Goal: Task Accomplishment & Management: Manage account settings

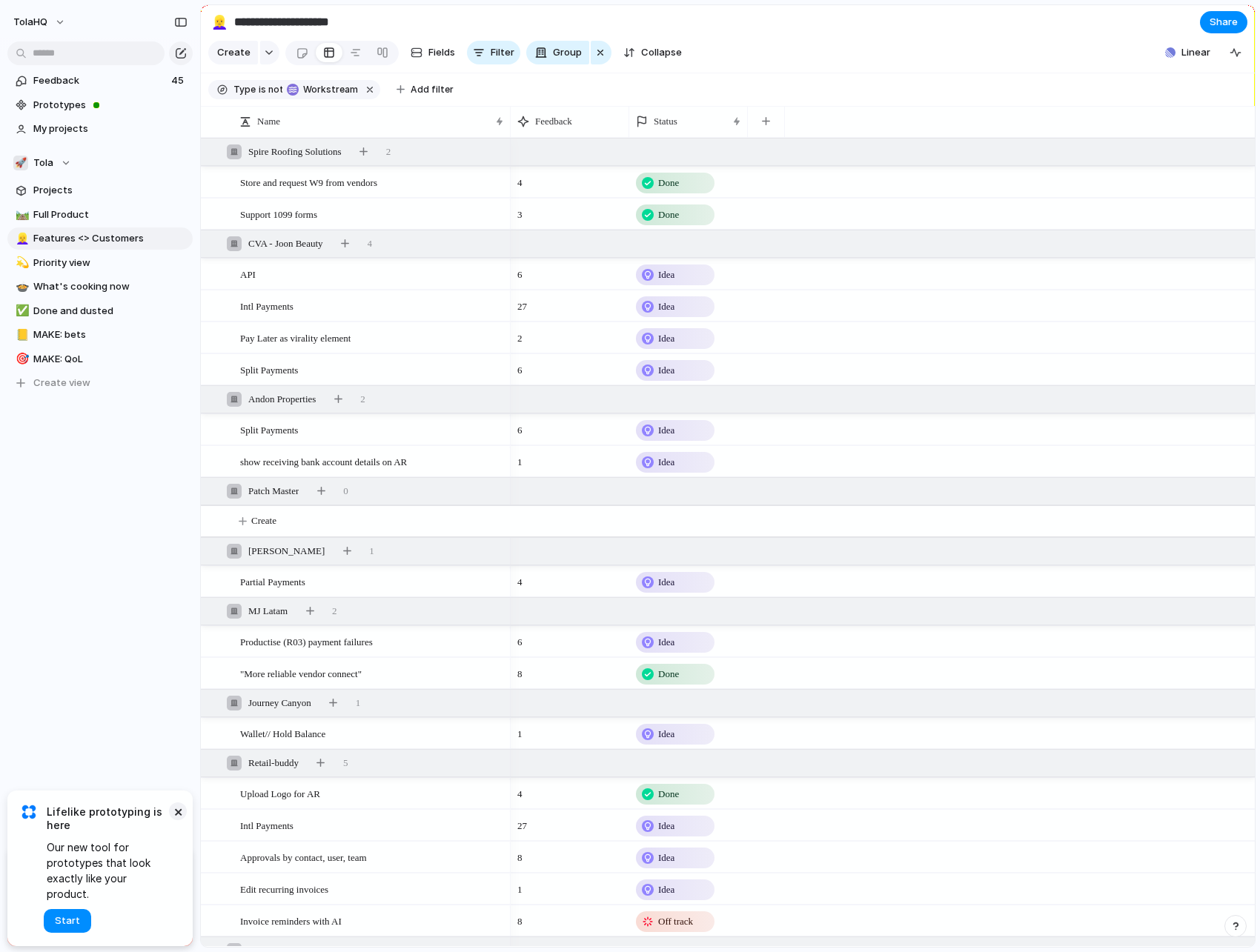
click at [176, 820] on button "×" at bounding box center [178, 811] width 18 height 18
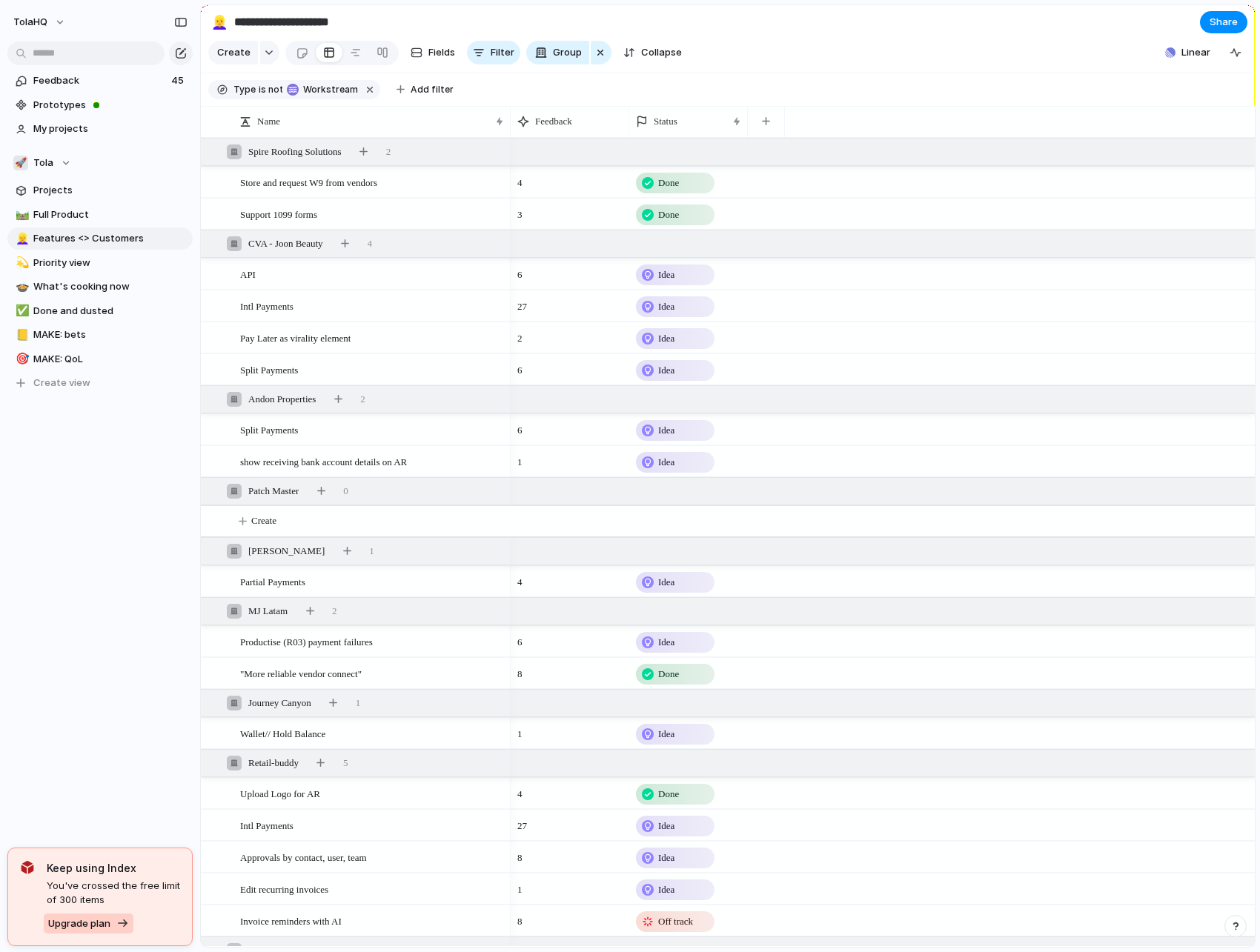
click at [100, 928] on span "Upgrade plan" at bounding box center [79, 924] width 62 height 15
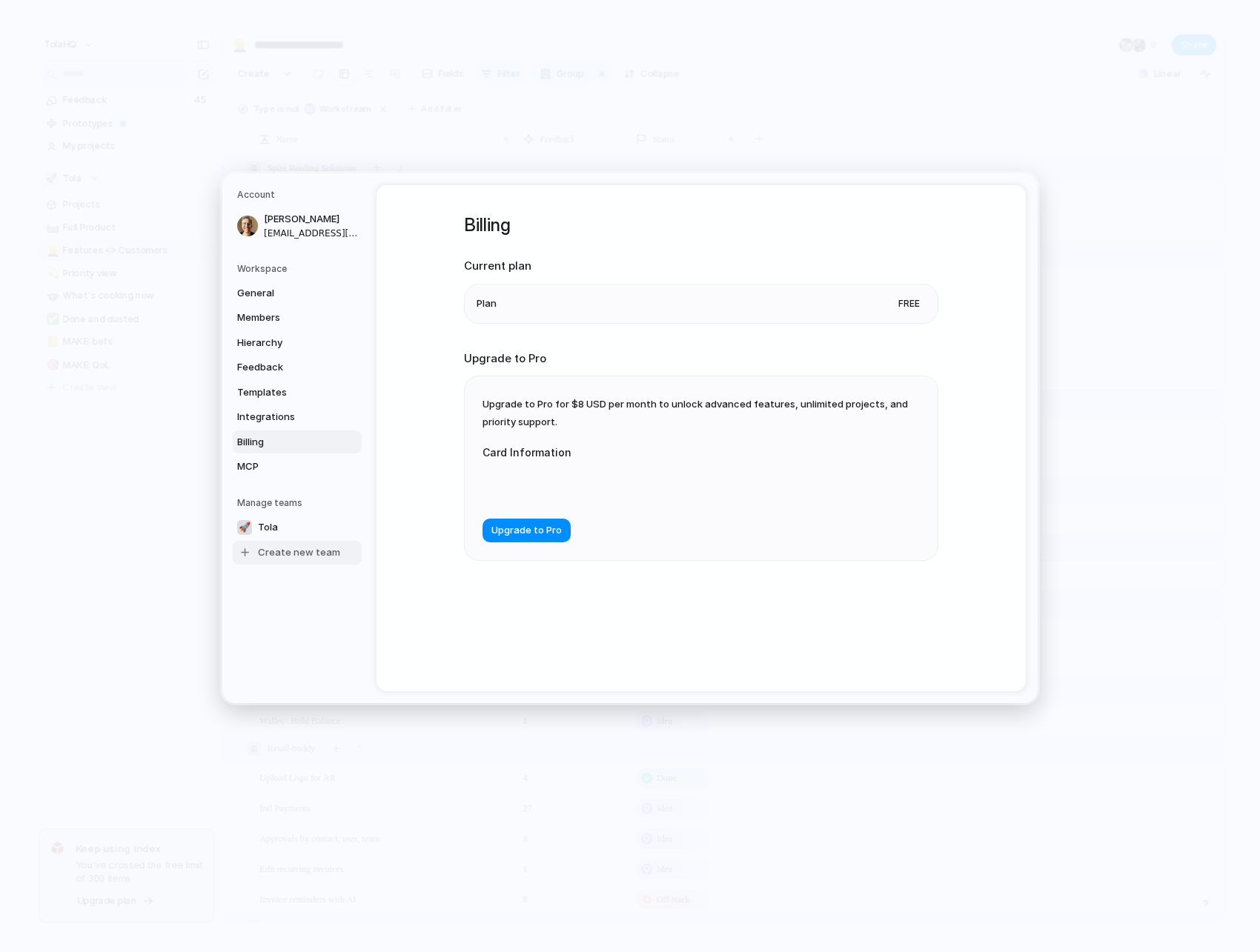
click at [287, 549] on span "Create new team" at bounding box center [299, 552] width 83 height 15
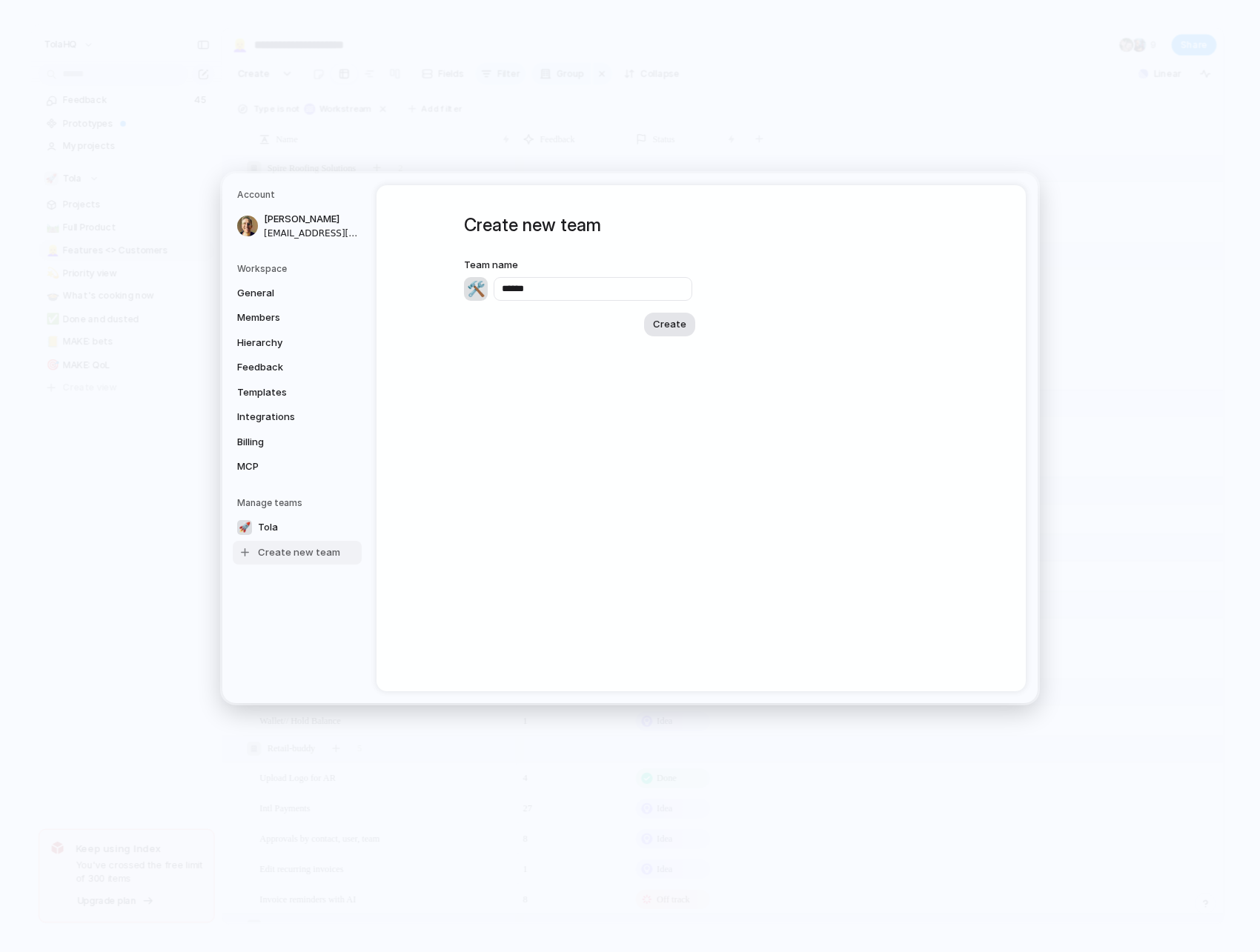
type input "******"
click at [671, 313] on button "Create" at bounding box center [670, 324] width 51 height 23
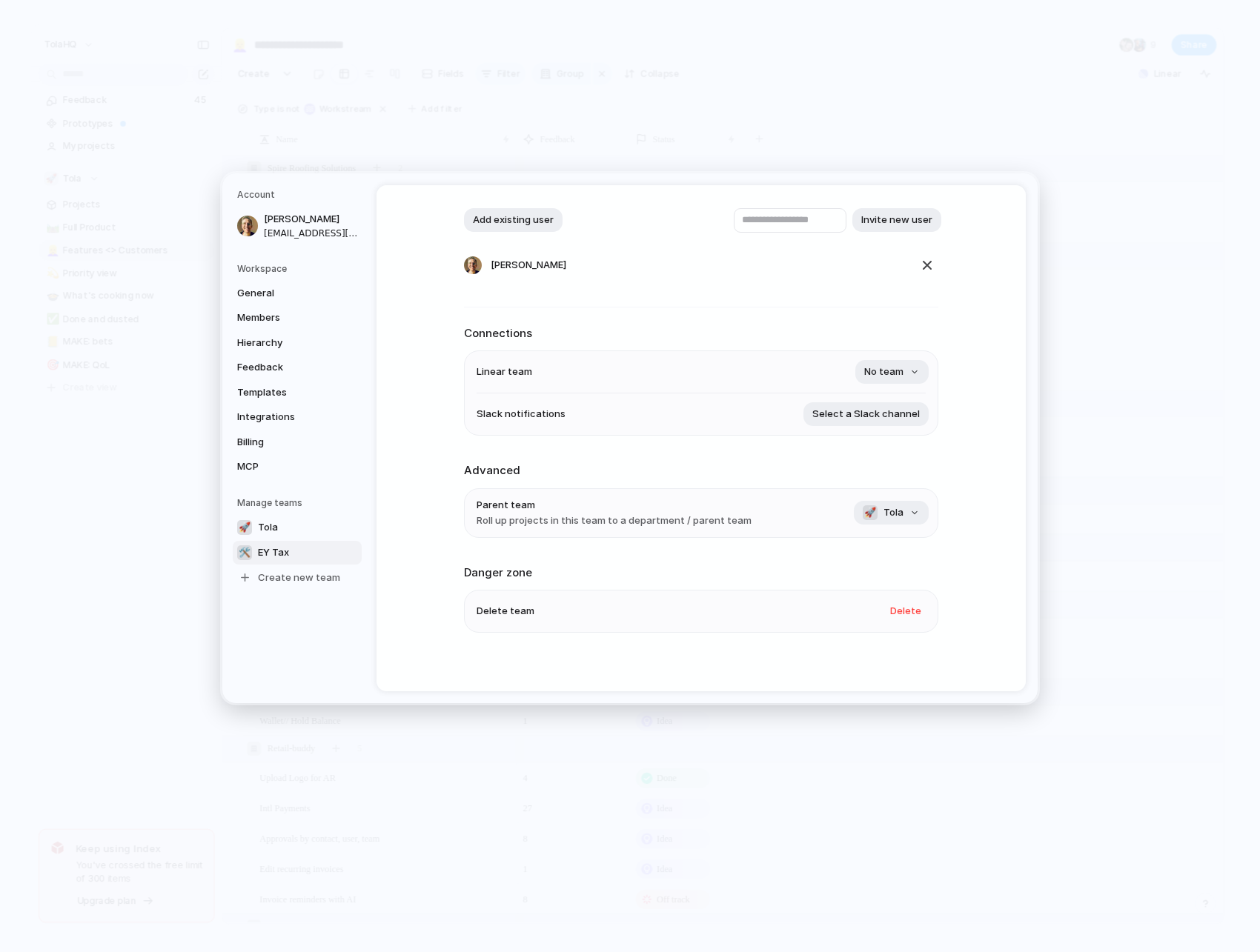
scroll to position [115, 0]
click at [914, 511] on button "🚀 Tola" at bounding box center [892, 510] width 75 height 23
click at [864, 574] on div at bounding box center [864, 574] width 15 height 18
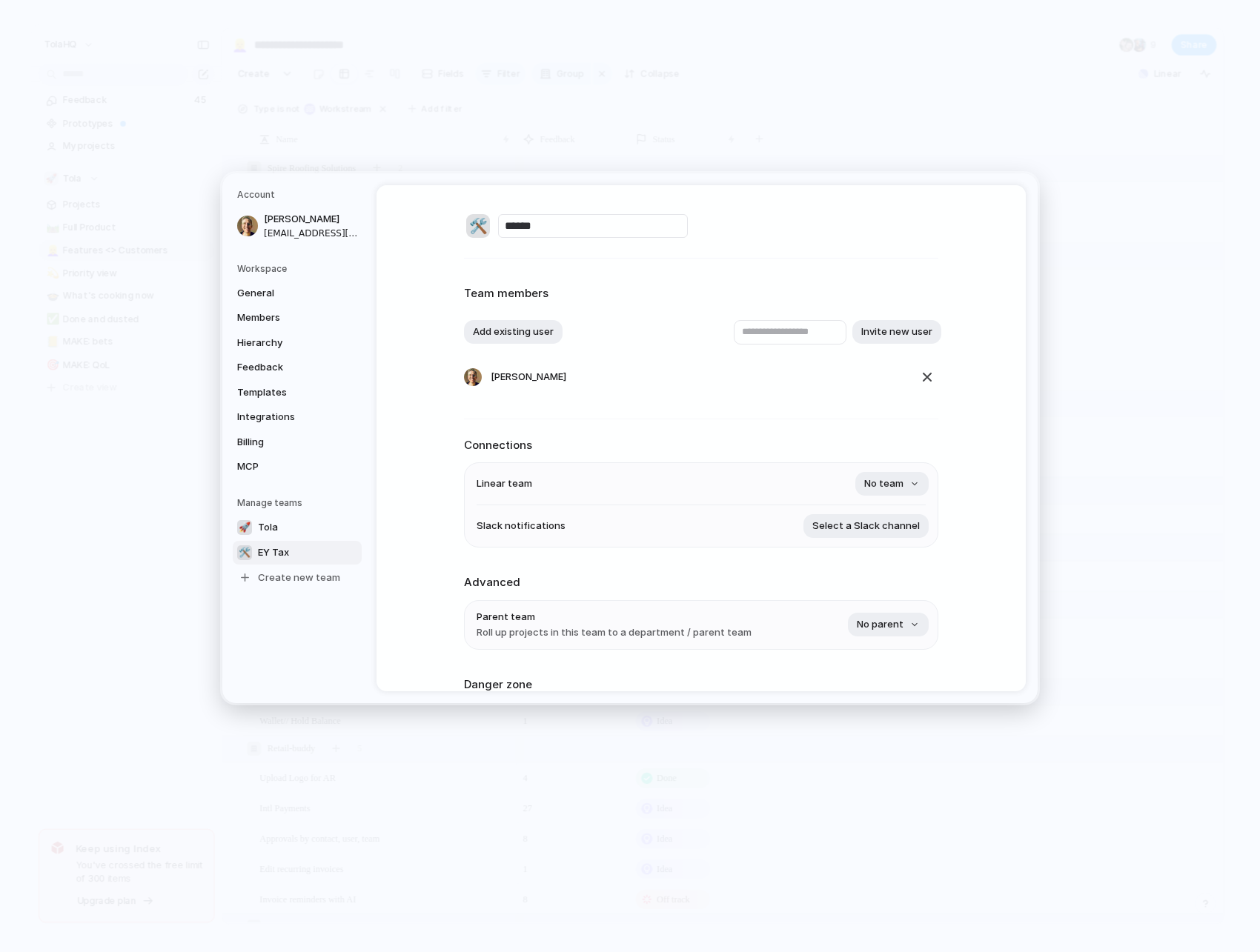
scroll to position [120, 0]
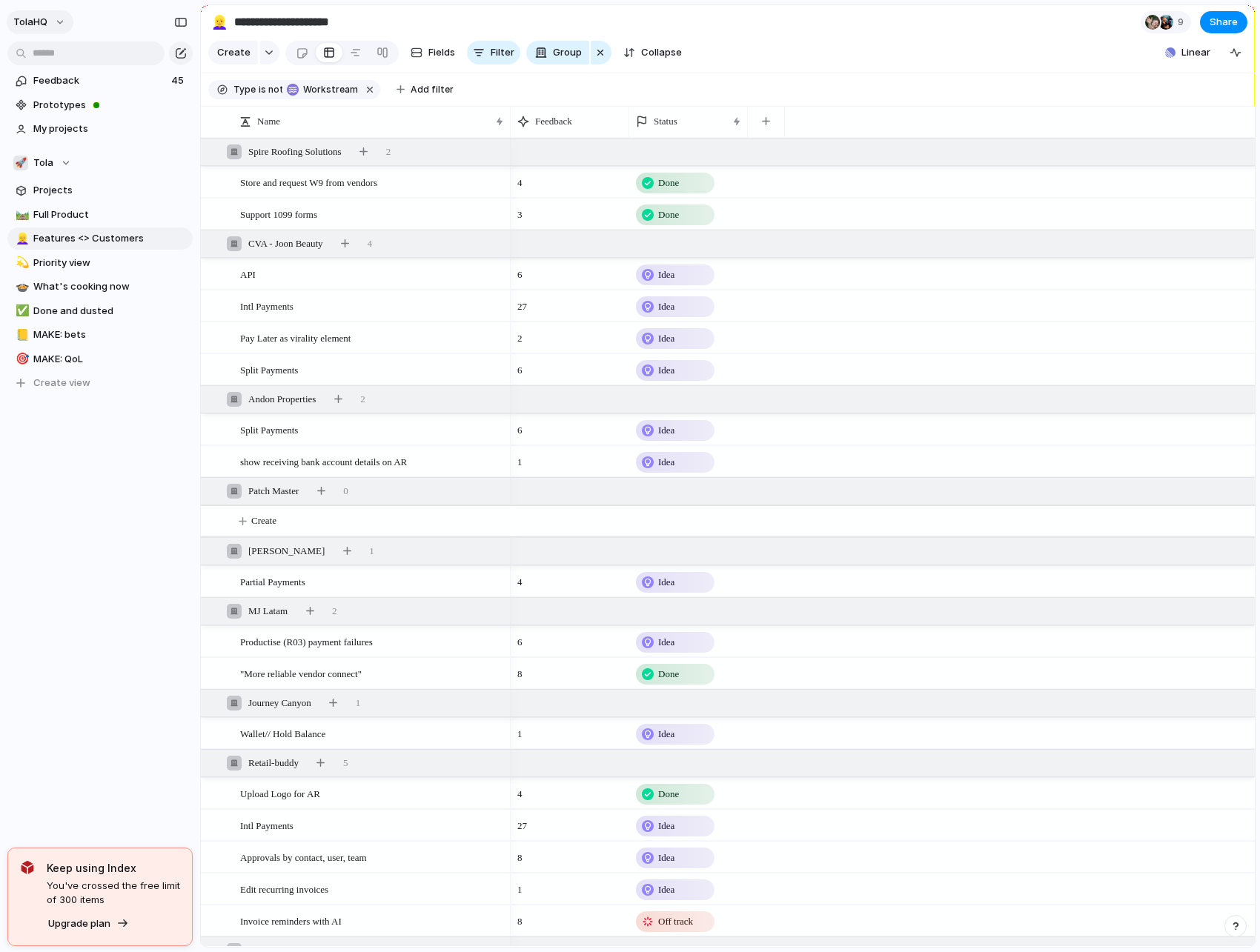
click at [58, 29] on button "TolaHQ" at bounding box center [40, 22] width 67 height 23
click at [65, 56] on span "Settings" at bounding box center [55, 55] width 40 height 15
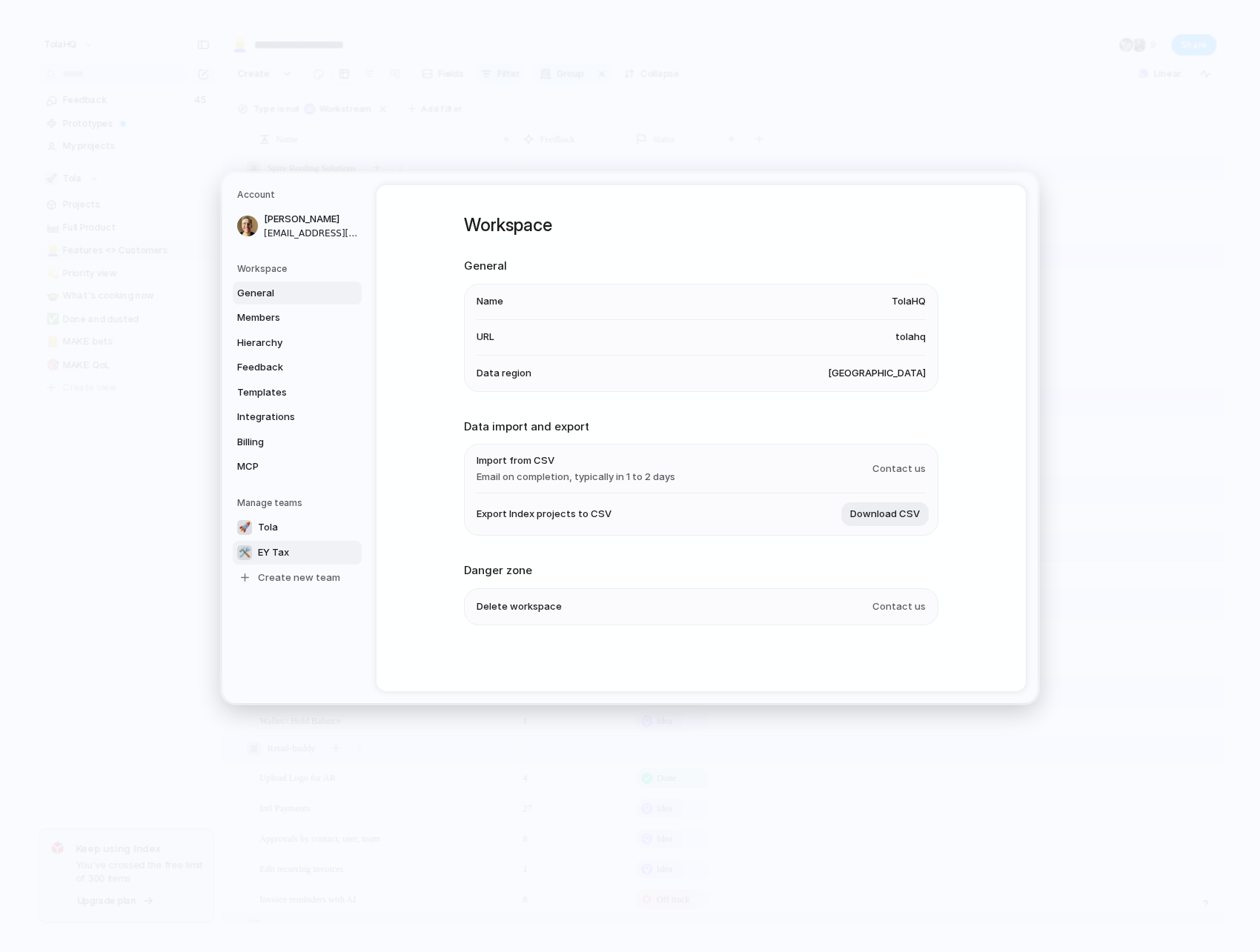
click at [290, 553] on link "🛠️ EY Tax" at bounding box center [297, 552] width 129 height 23
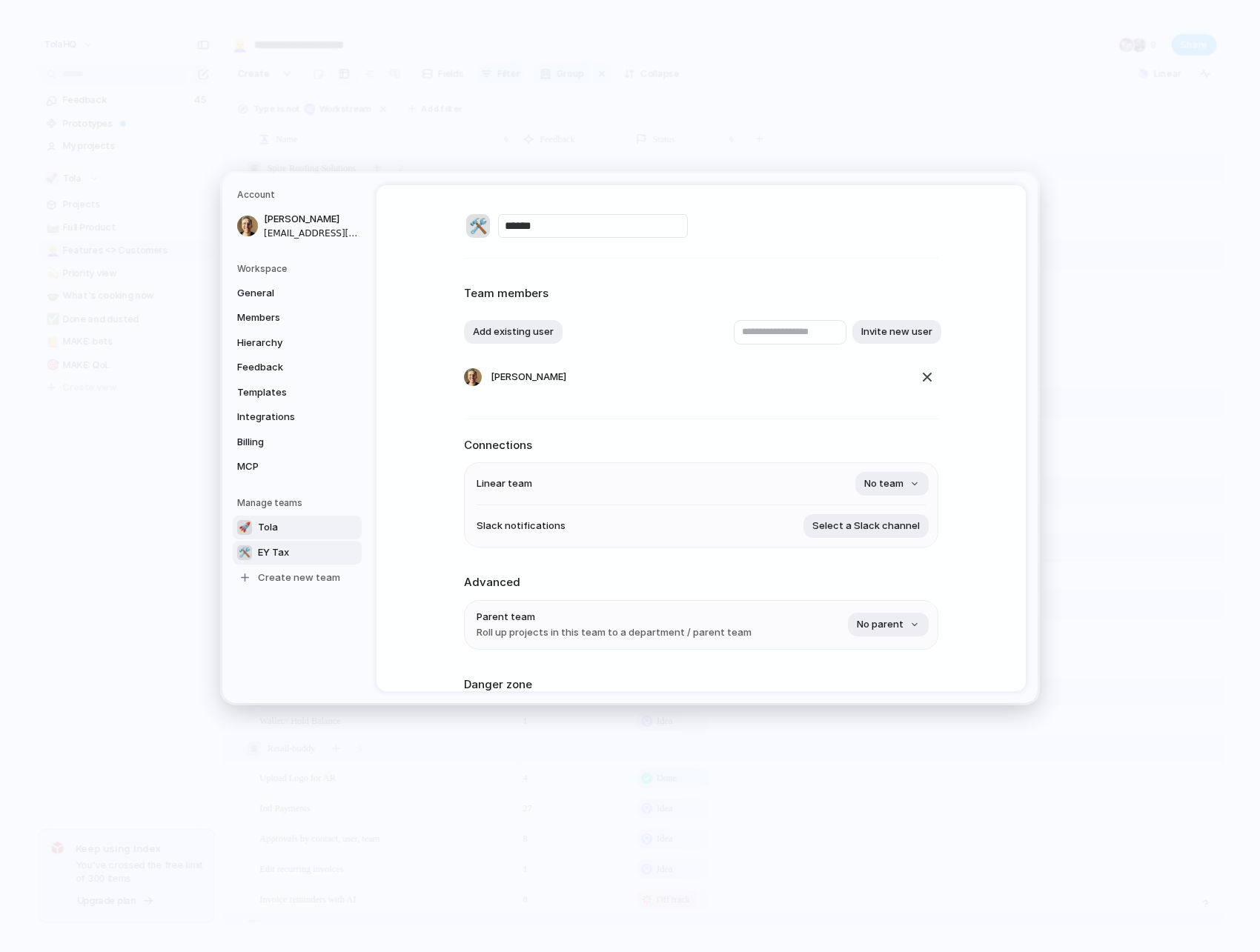
click at [286, 530] on link "🚀 Tola" at bounding box center [297, 527] width 129 height 23
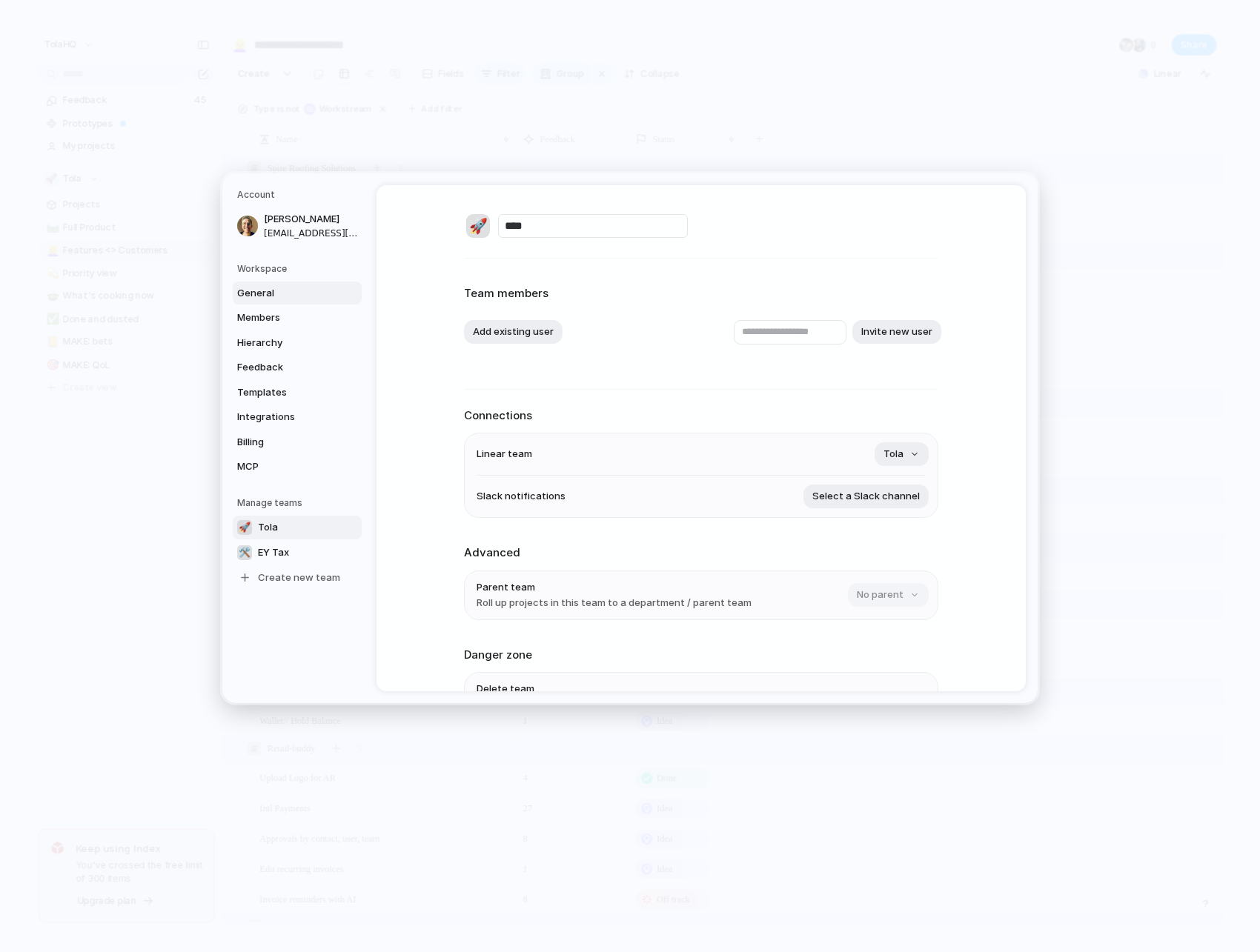
click at [287, 297] on span "General" at bounding box center [285, 293] width 95 height 15
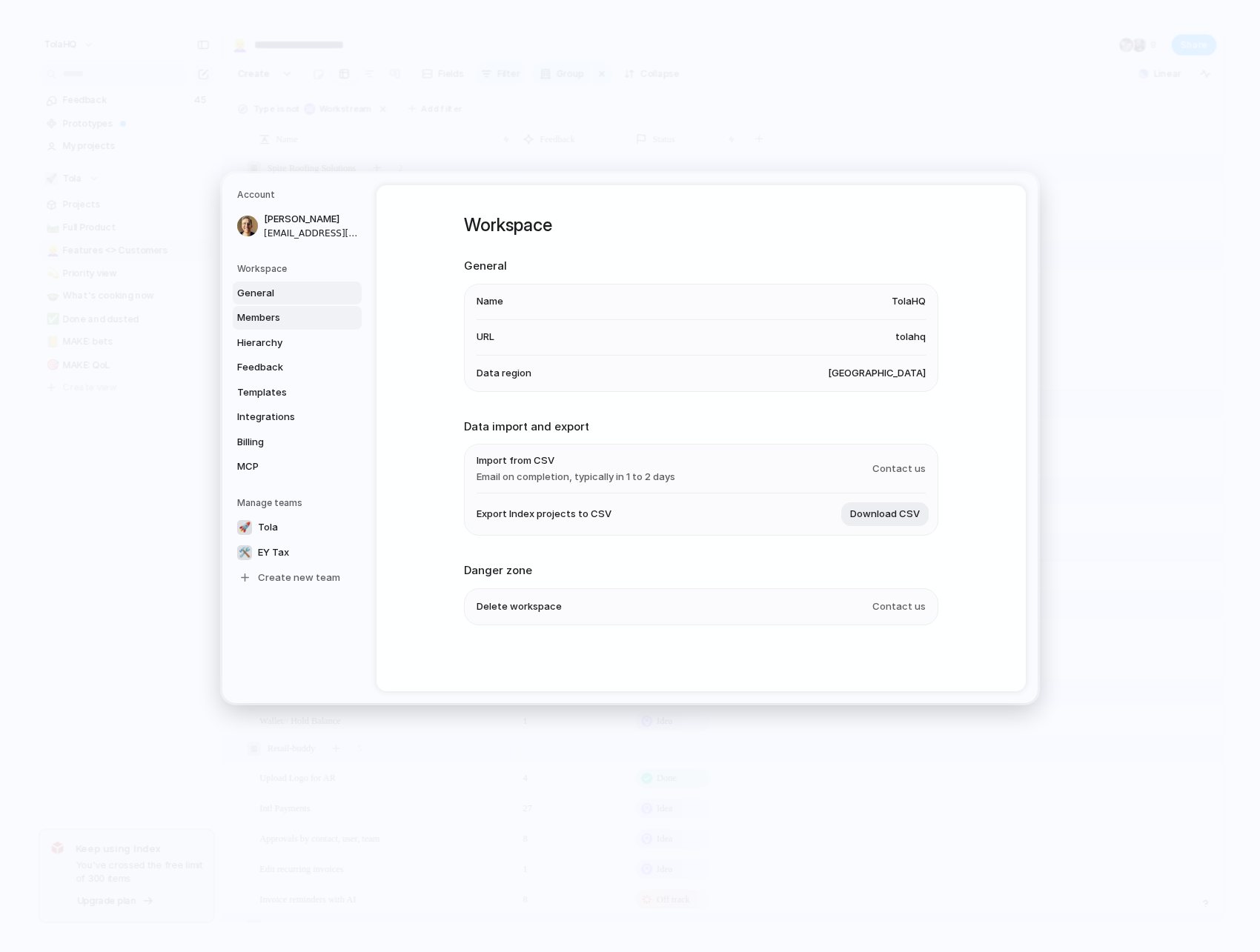
click at [287, 318] on span "Members" at bounding box center [285, 318] width 95 height 15
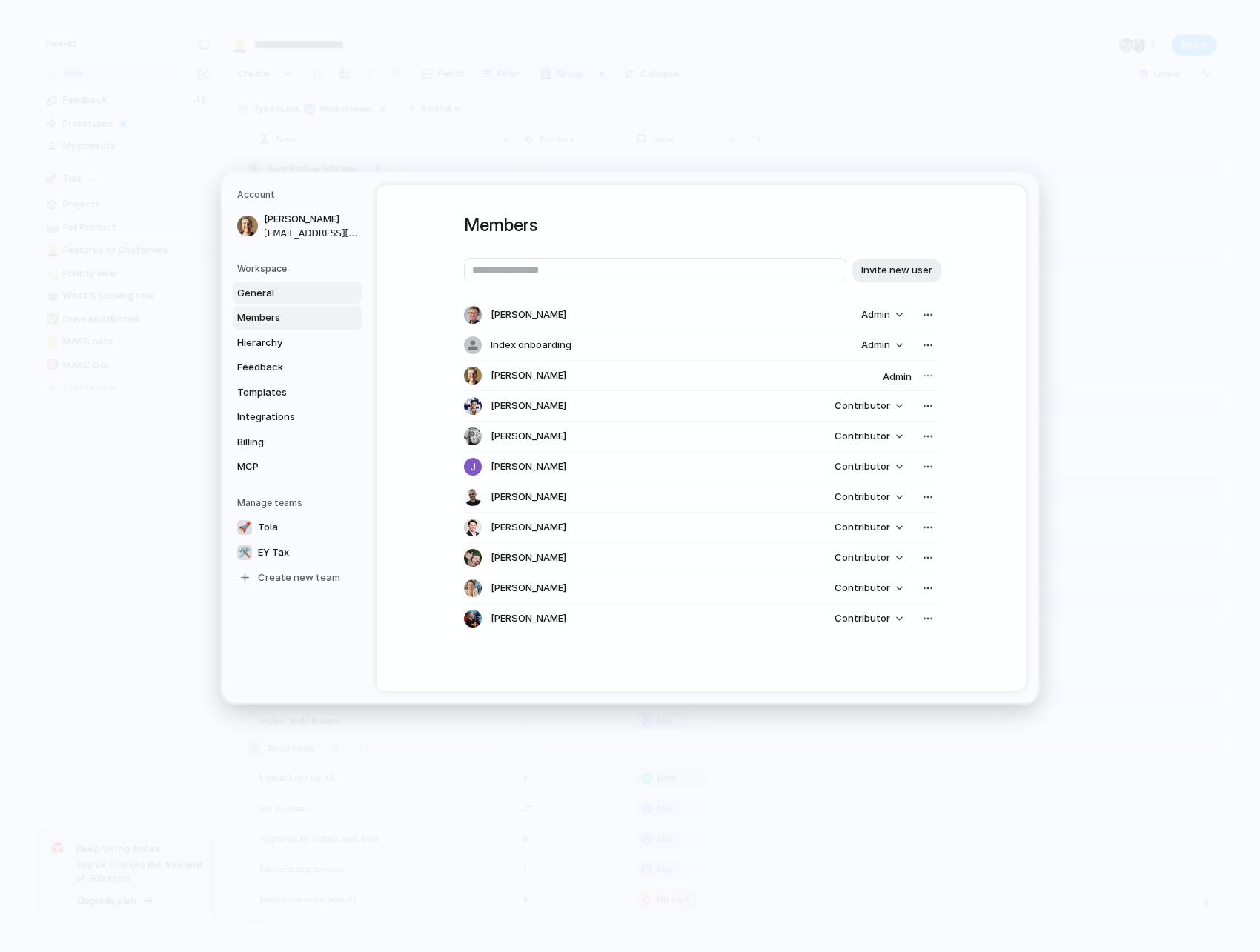
click at [287, 299] on span "General" at bounding box center [285, 293] width 95 height 15
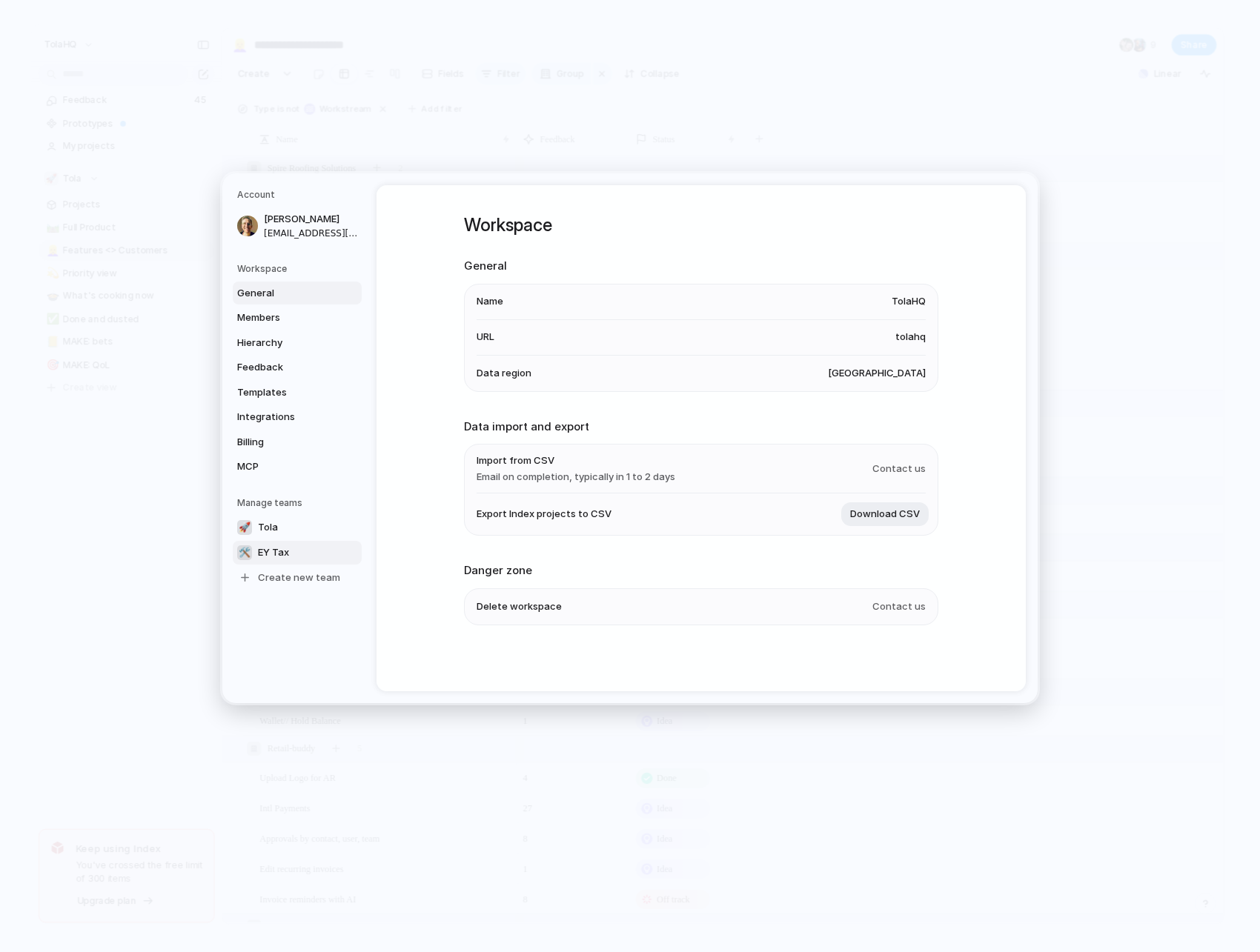
click at [284, 555] on span "EY Tax" at bounding box center [273, 552] width 31 height 15
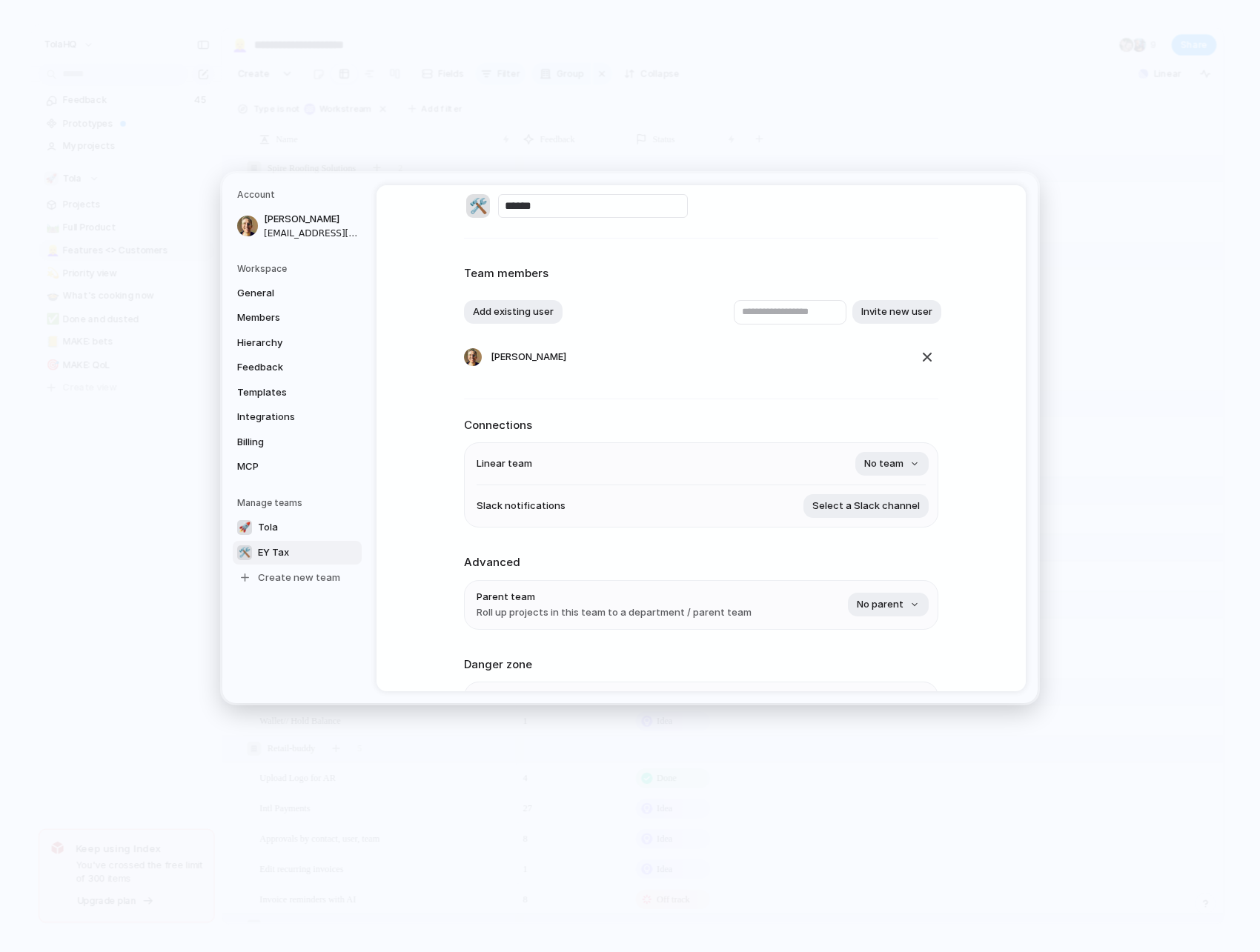
scroll to position [22, 0]
click at [268, 525] on span "Tola" at bounding box center [268, 526] width 20 height 15
type input "****"
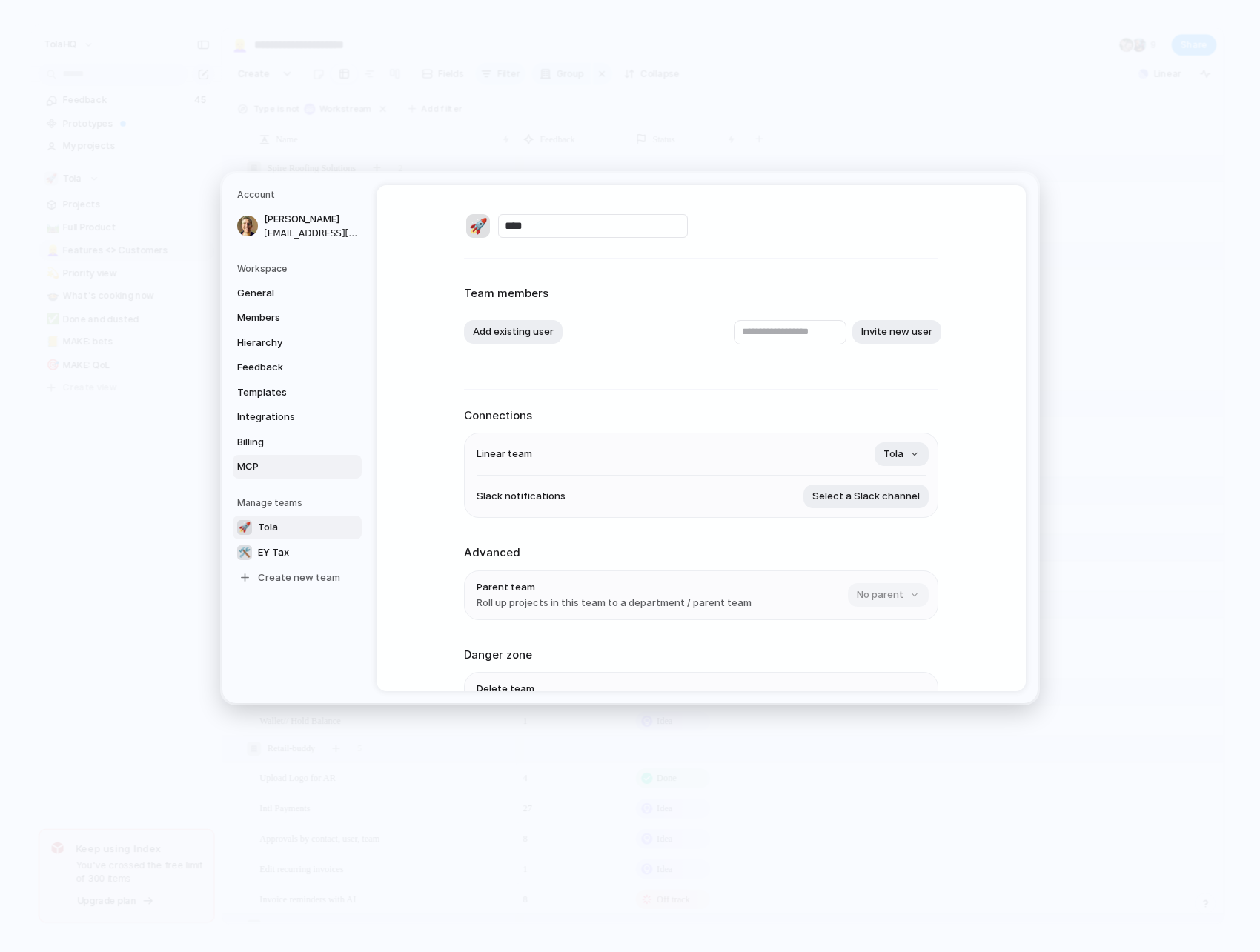
click at [283, 469] on span "MCP" at bounding box center [285, 466] width 95 height 15
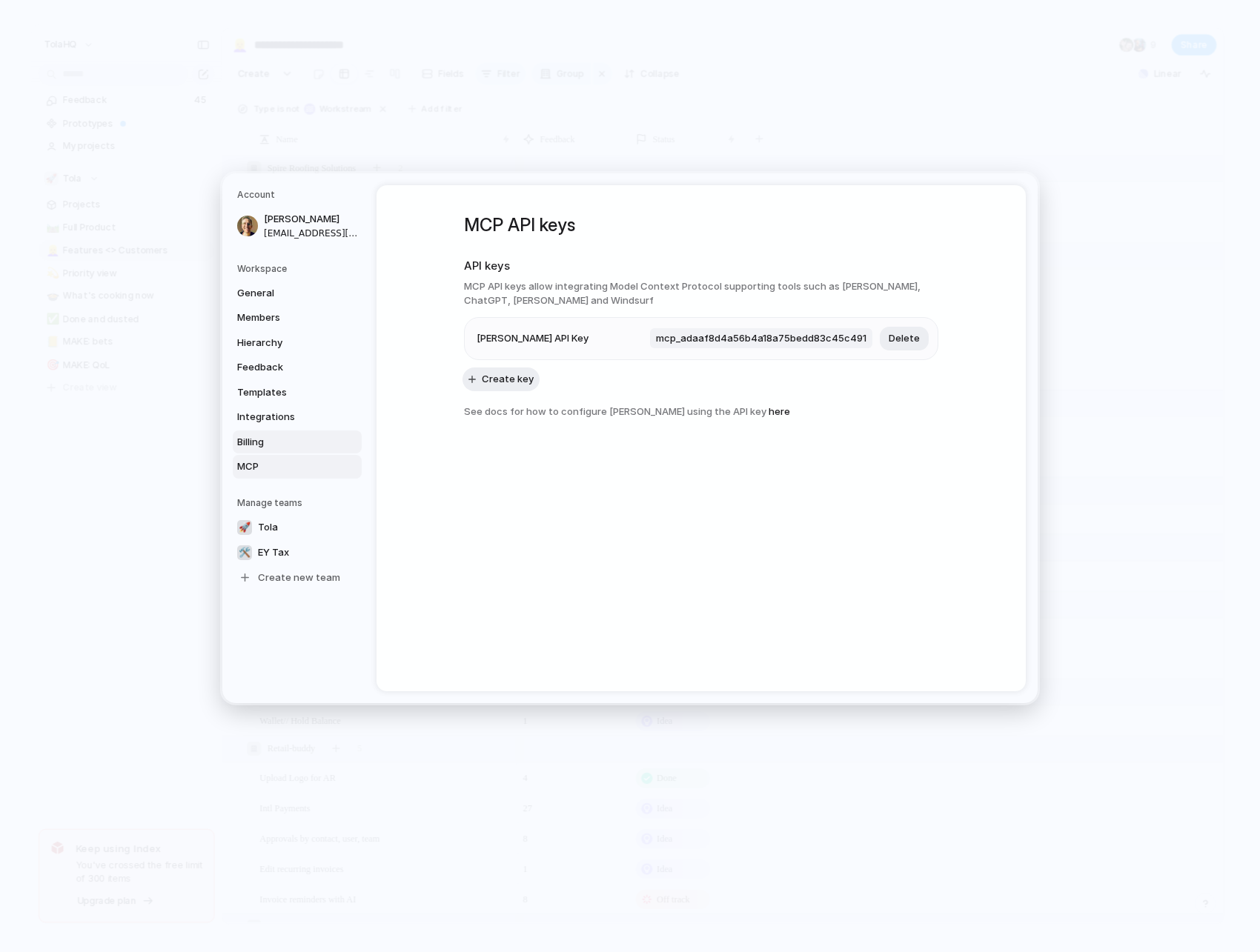
click at [275, 440] on span "Billing" at bounding box center [285, 441] width 95 height 15
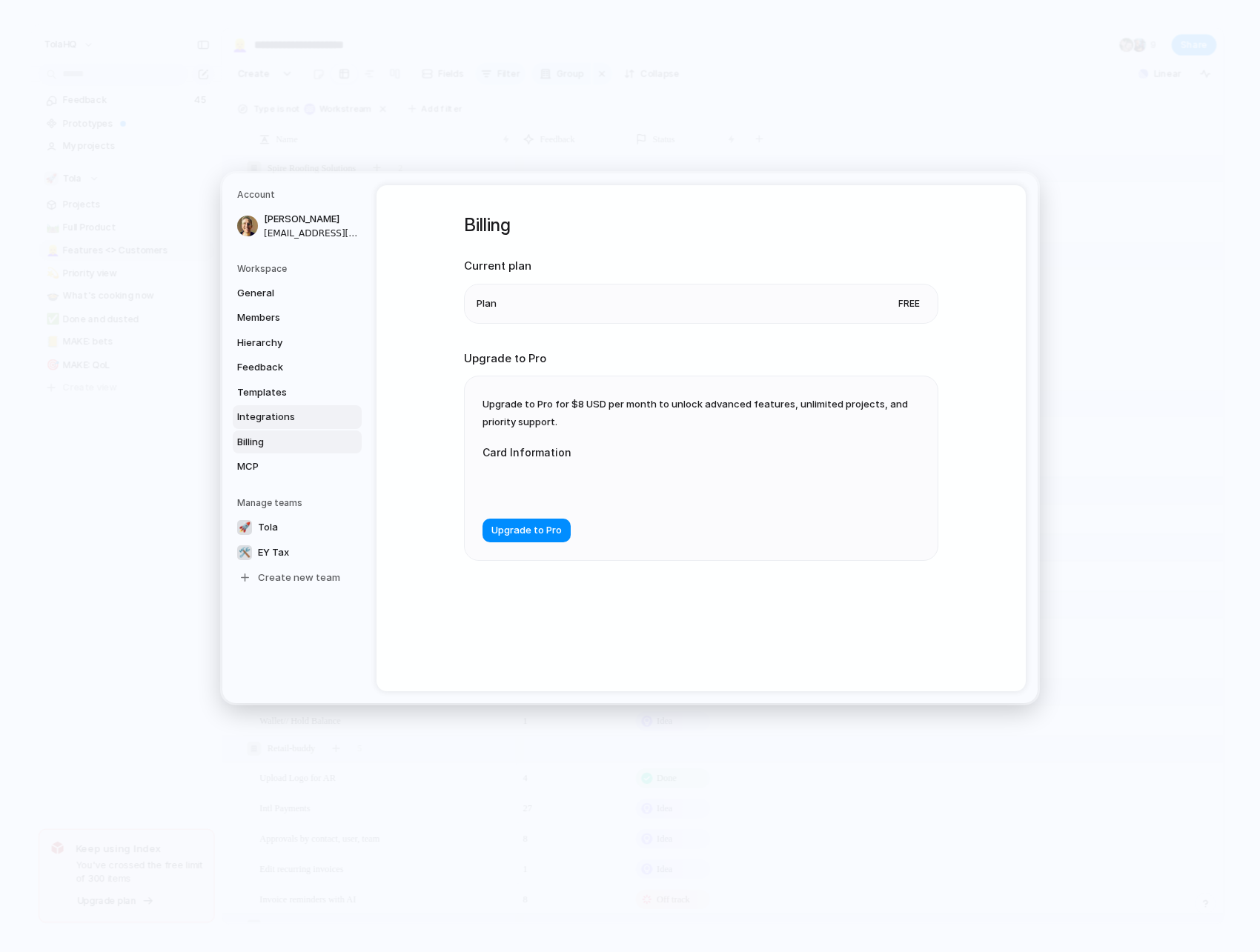
click at [276, 421] on span "Integrations" at bounding box center [285, 416] width 95 height 15
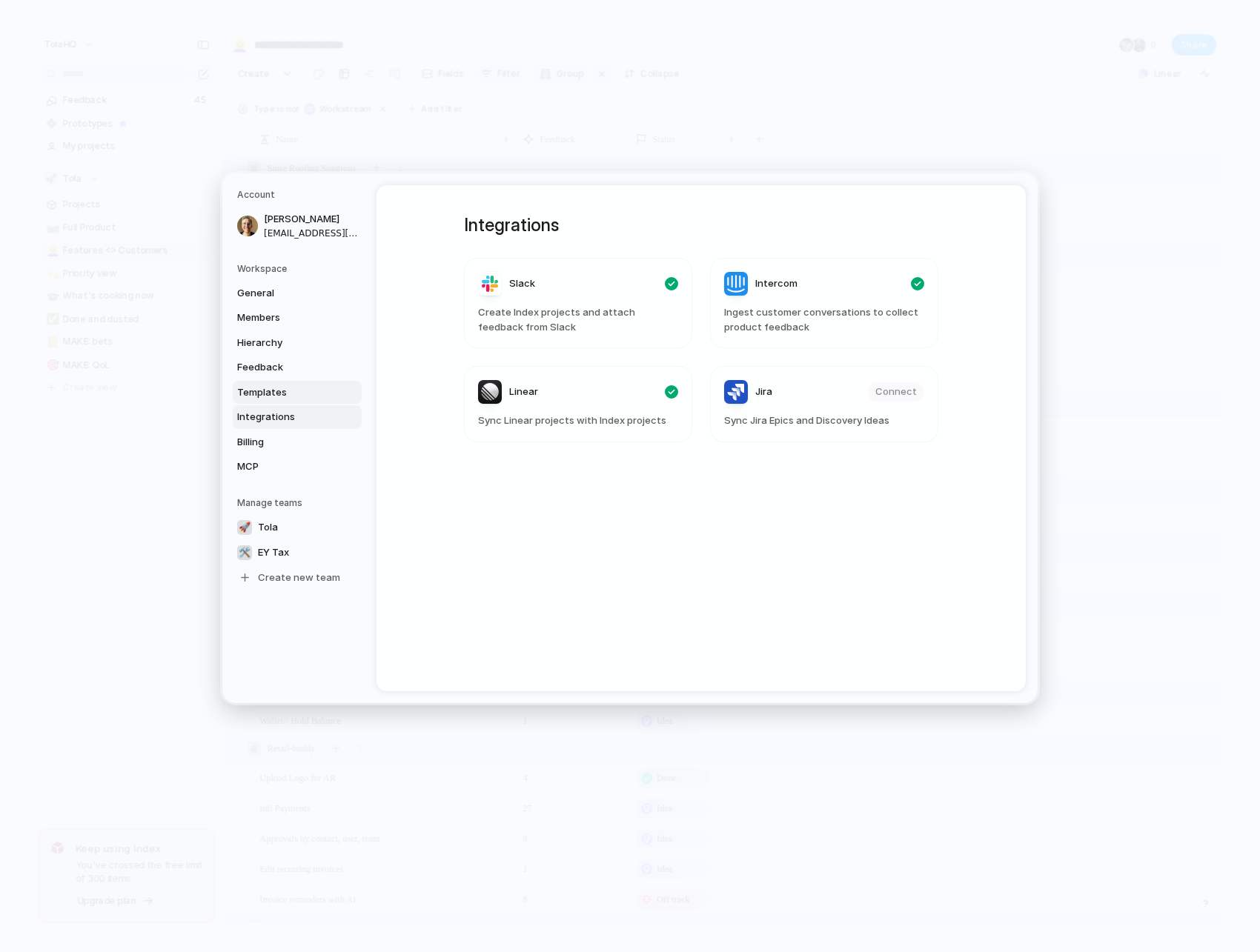
click at [280, 392] on span "Templates" at bounding box center [285, 392] width 95 height 15
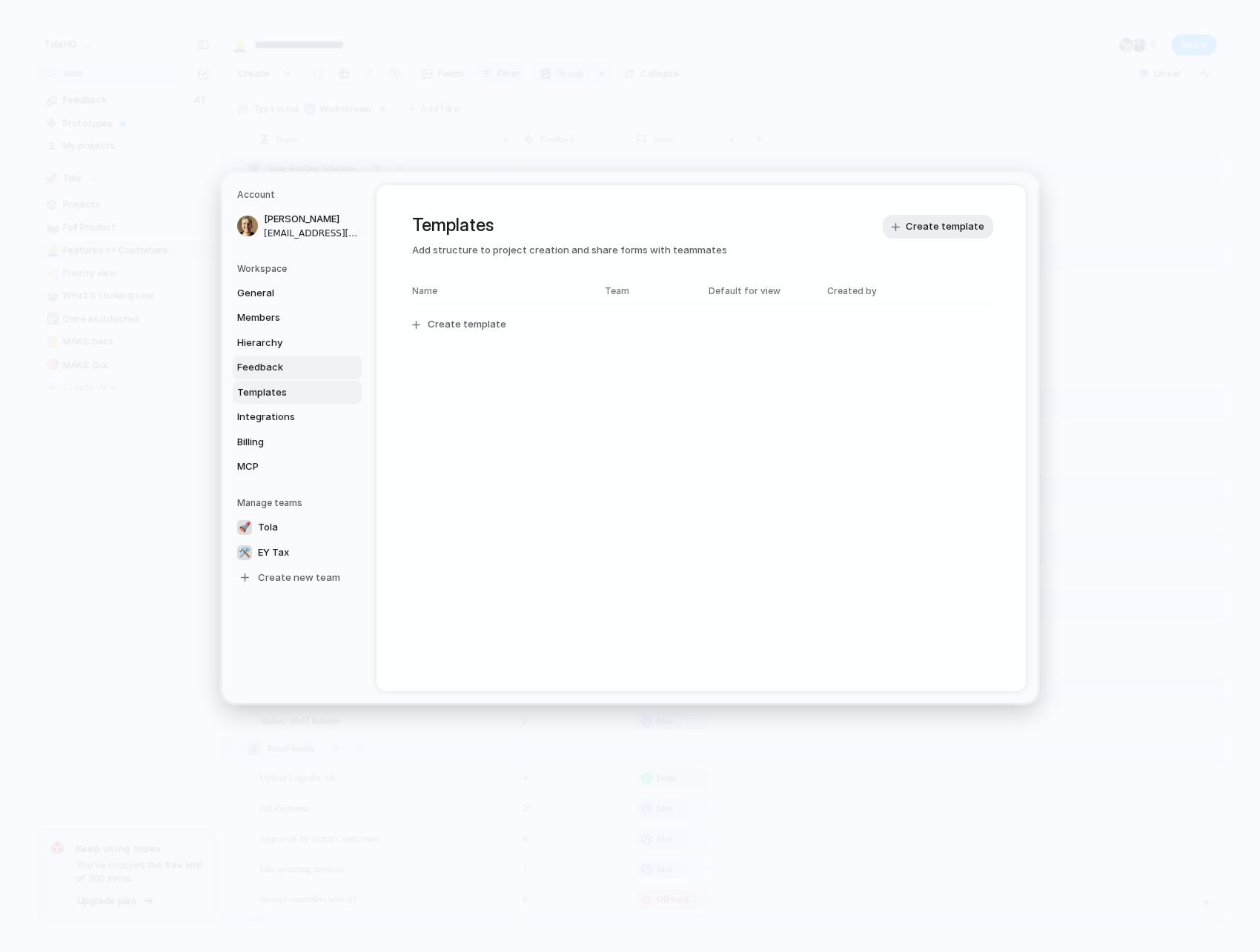
click at [276, 370] on span "Feedback" at bounding box center [285, 367] width 95 height 15
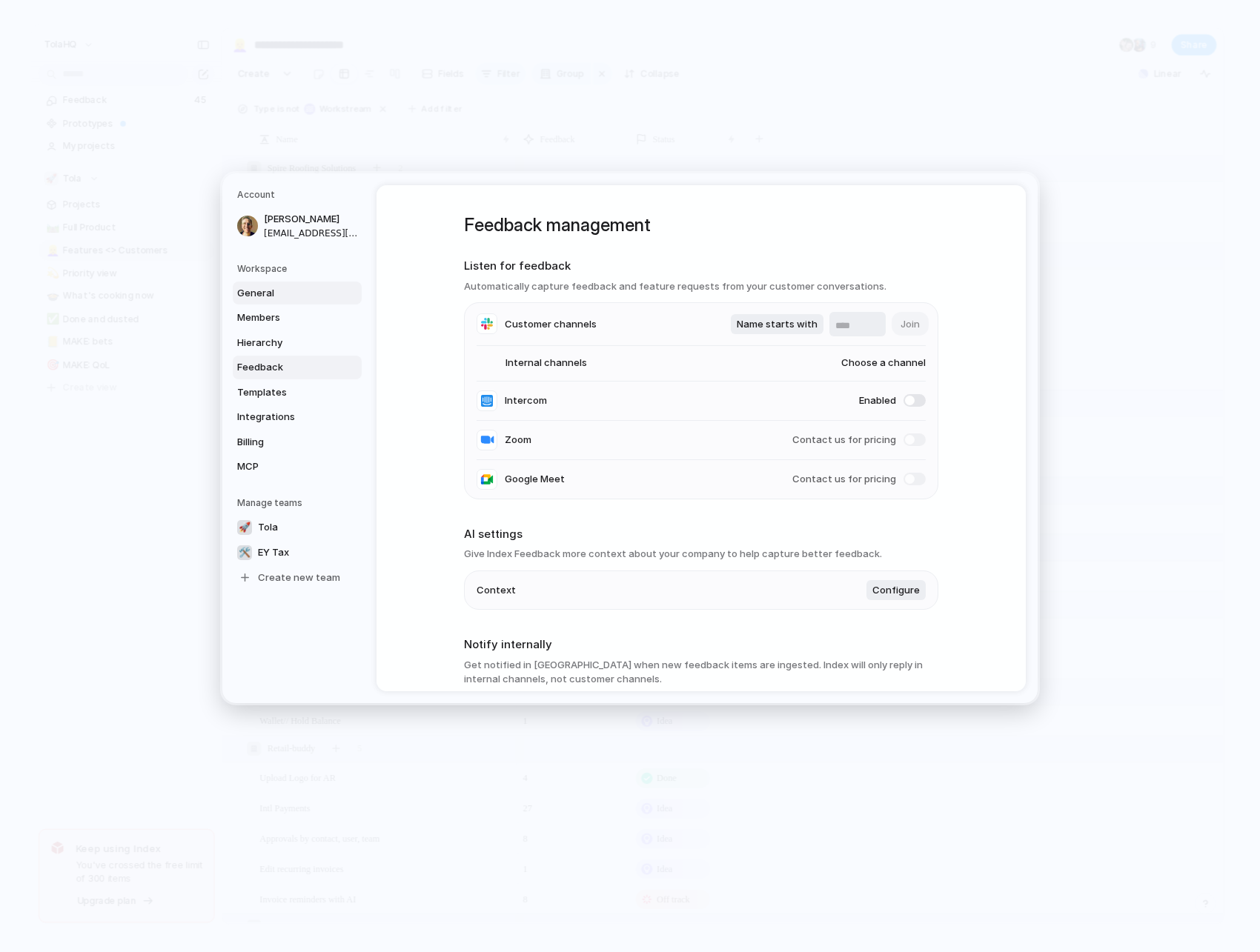
click at [268, 298] on span "General" at bounding box center [285, 293] width 95 height 15
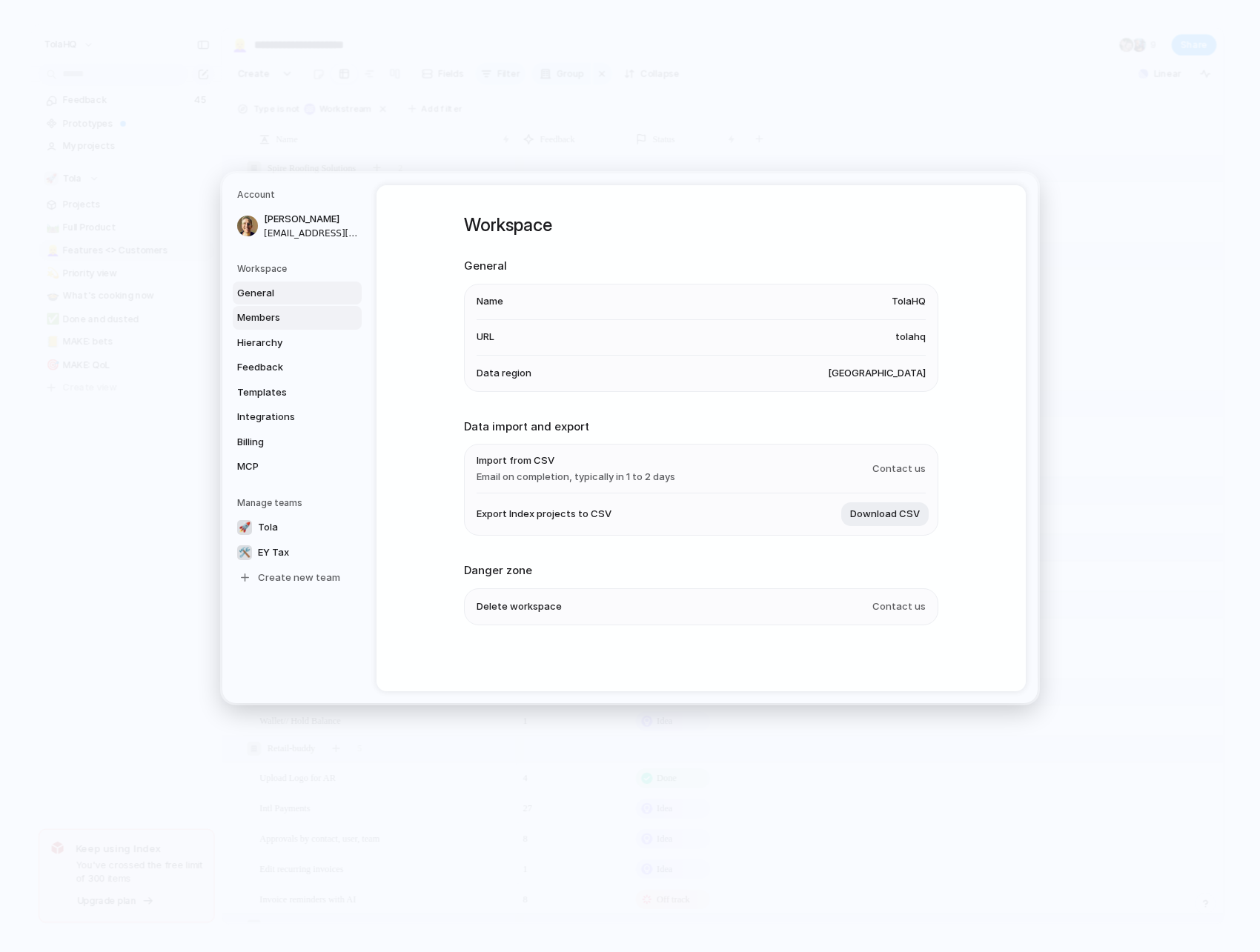
click at [269, 316] on span "Members" at bounding box center [285, 318] width 95 height 15
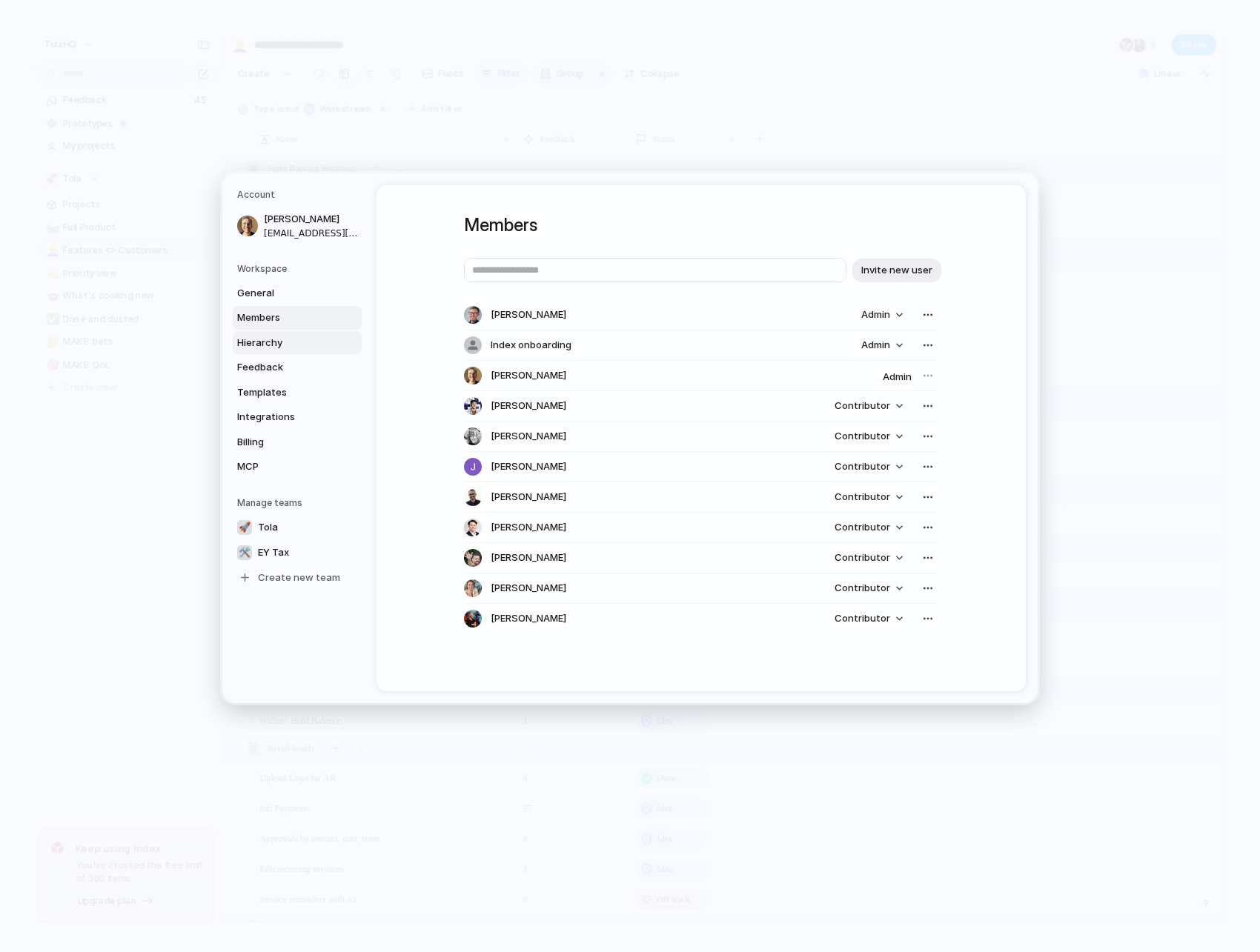
click at [268, 338] on span "Hierarchy" at bounding box center [285, 342] width 95 height 15
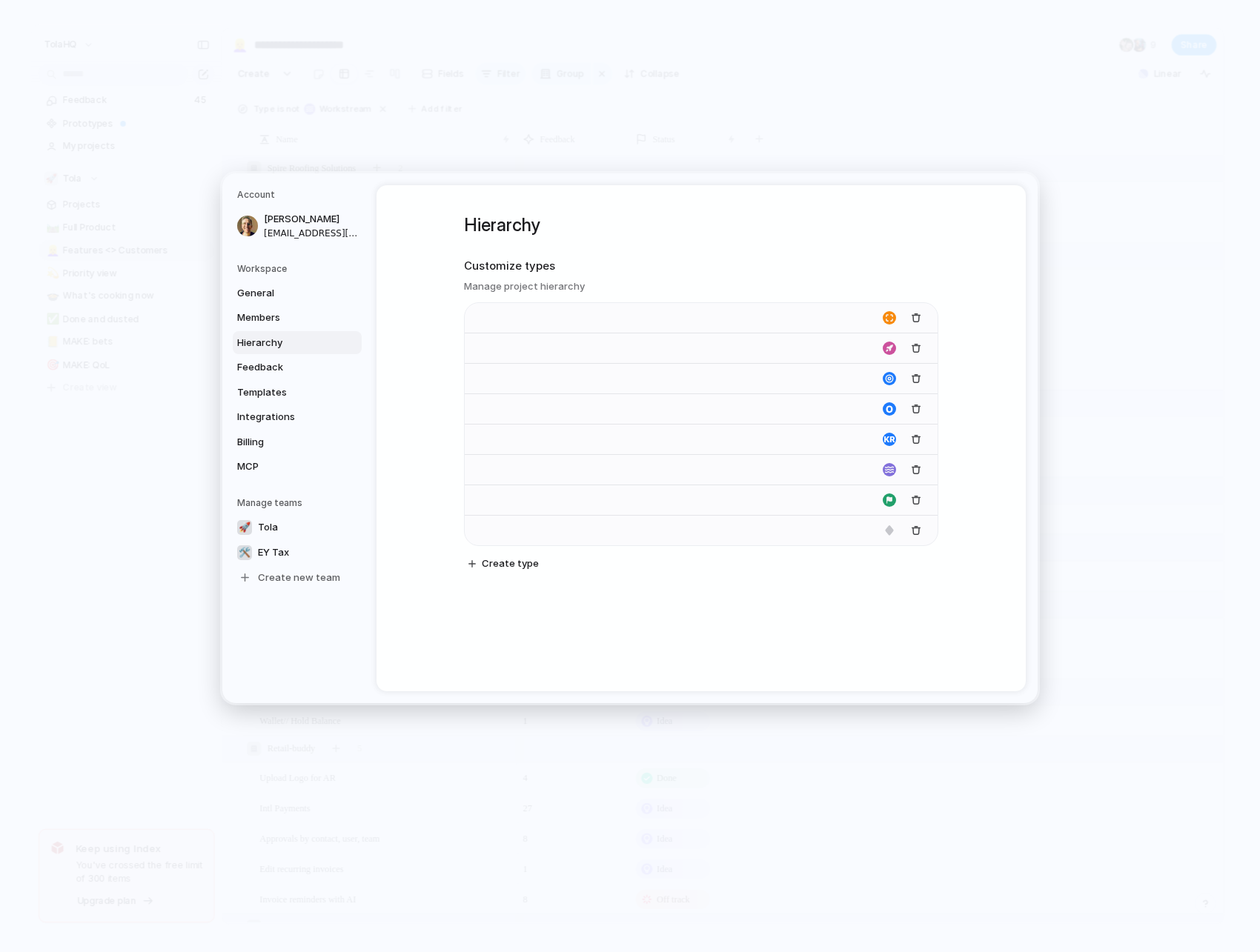
type input "**********"
type input "******"
type input "****"
type input "*********"
type input "**********"
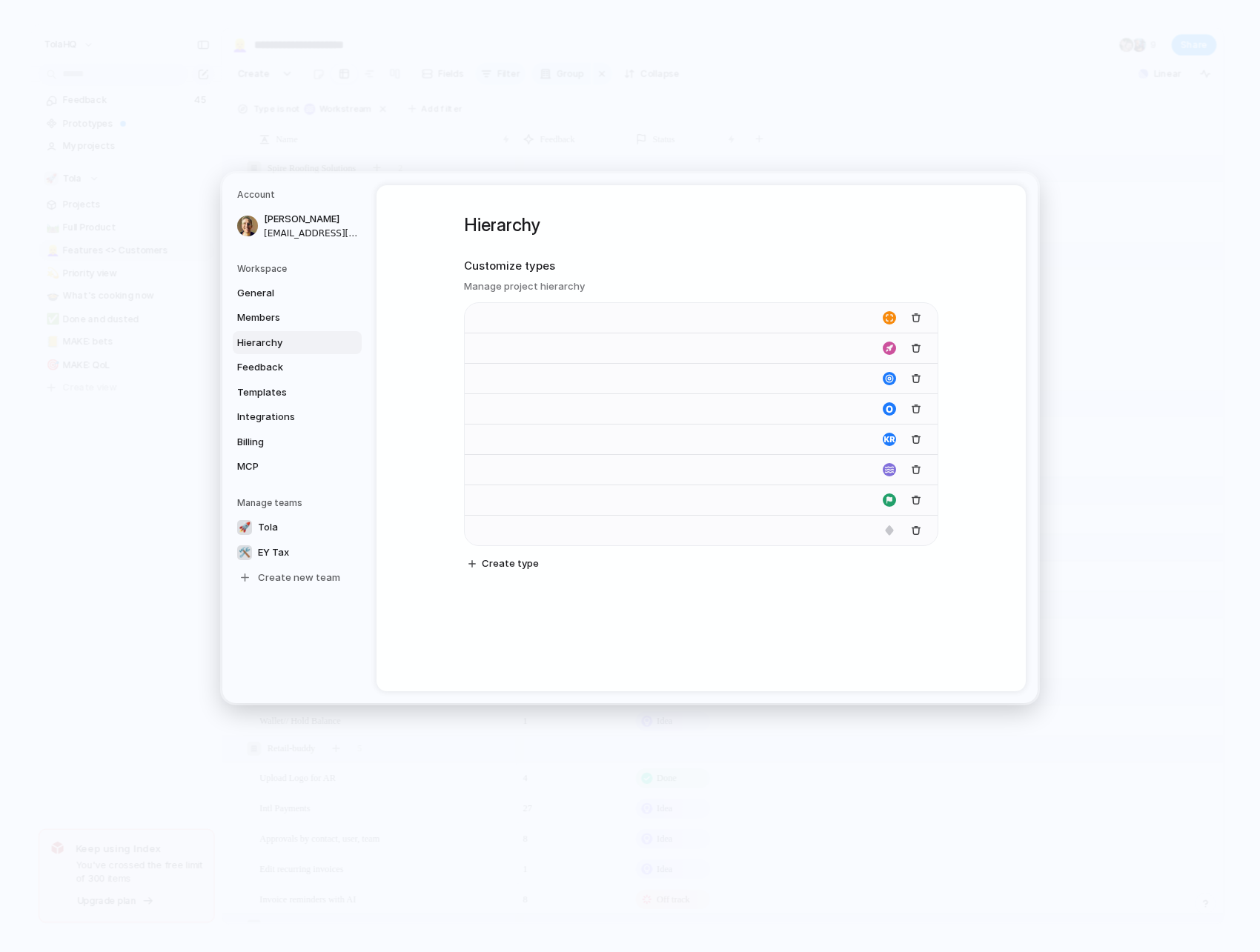
type input "**********"
type input "*******"
click at [279, 363] on span "Feedback" at bounding box center [285, 367] width 95 height 15
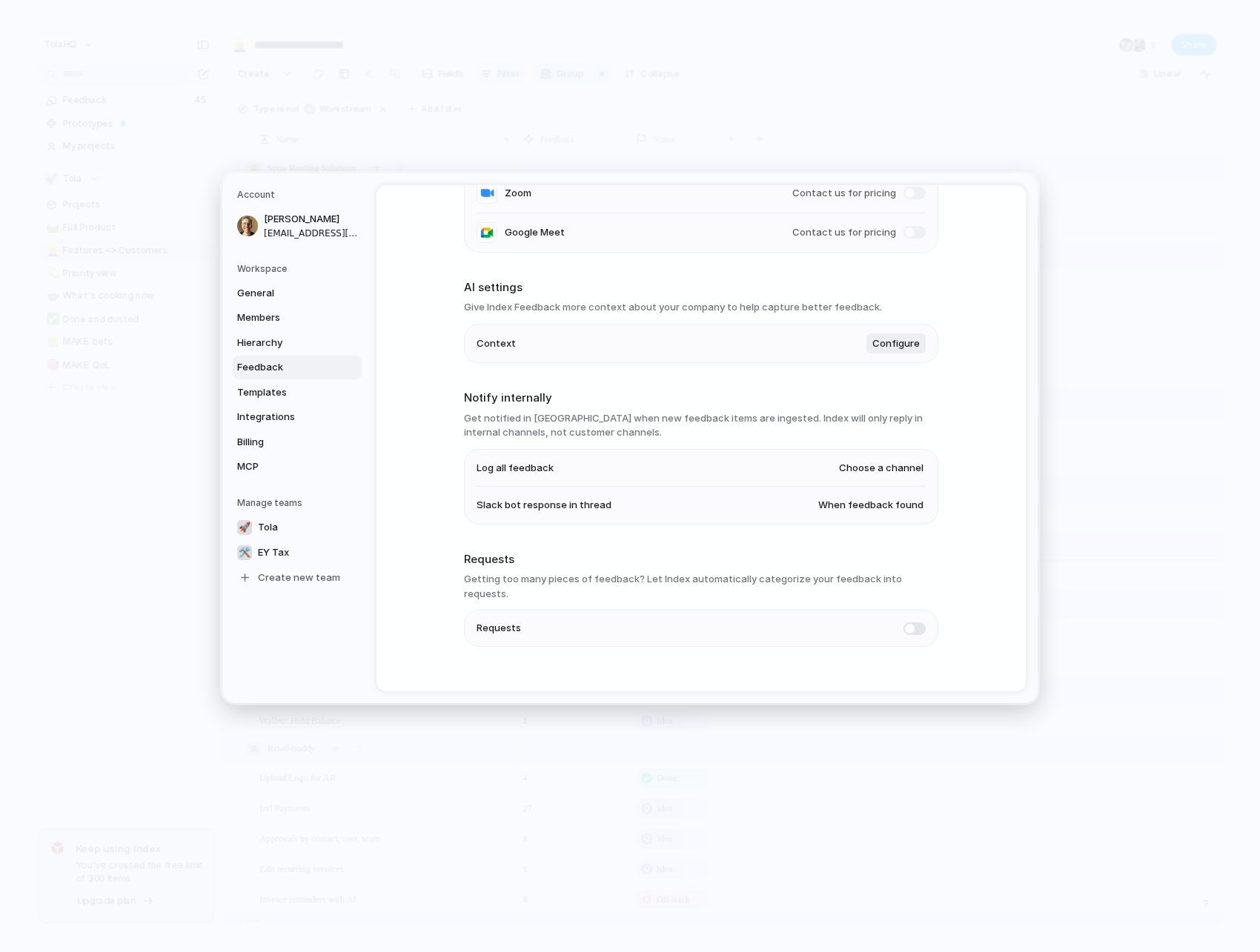
scroll to position [255, 0]
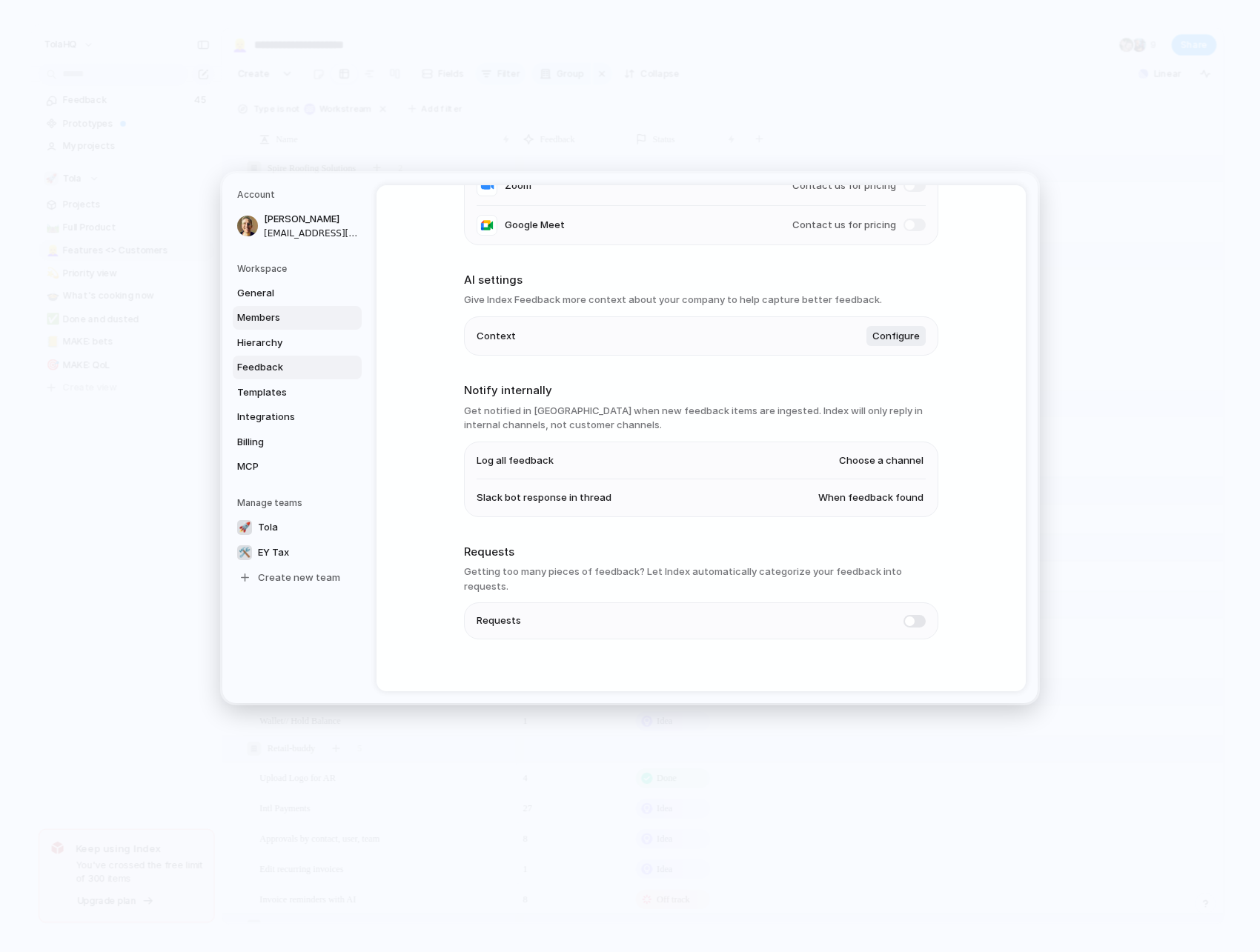
click at [285, 311] on span "Members" at bounding box center [285, 318] width 95 height 15
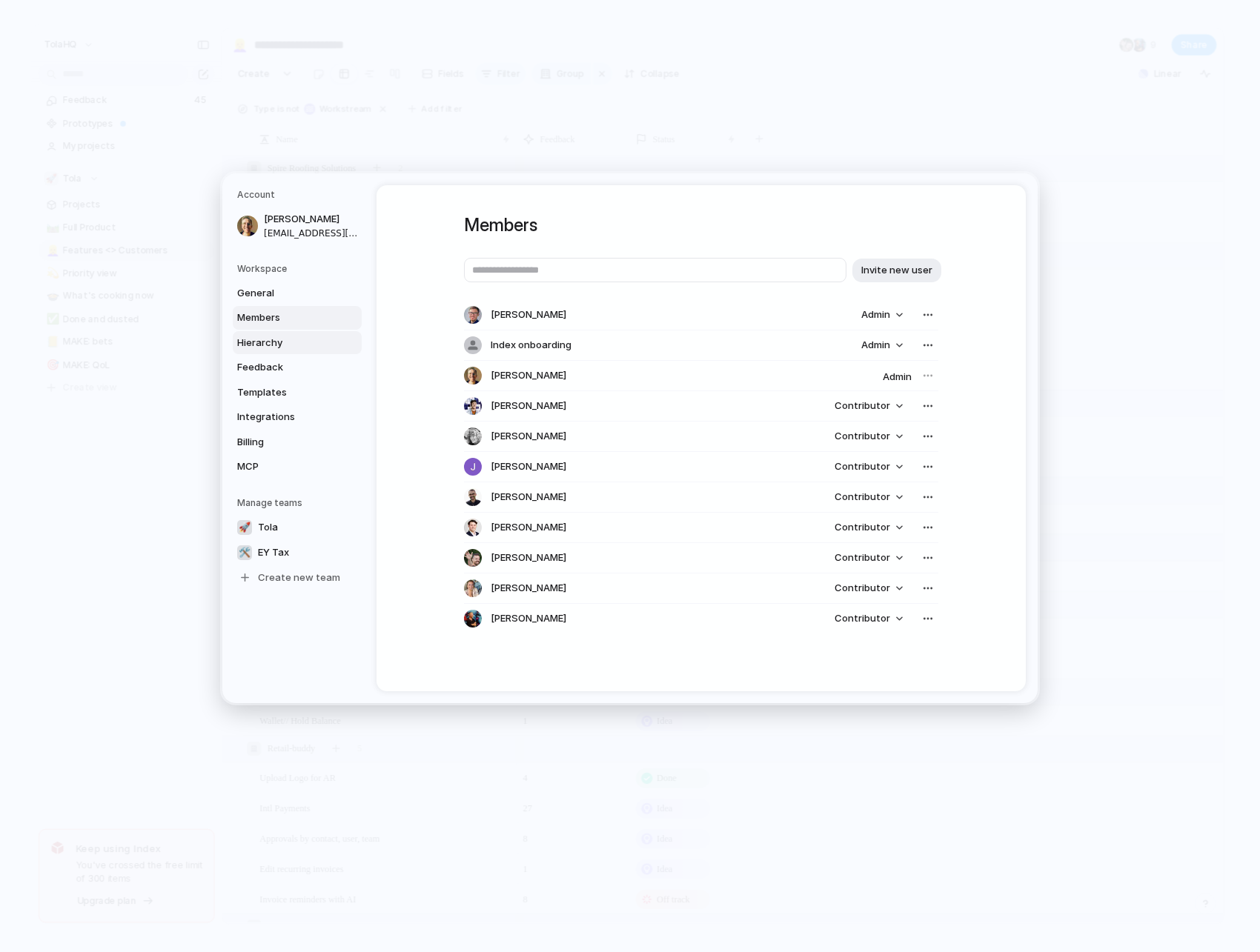
click at [284, 338] on span "Hierarchy" at bounding box center [285, 342] width 95 height 15
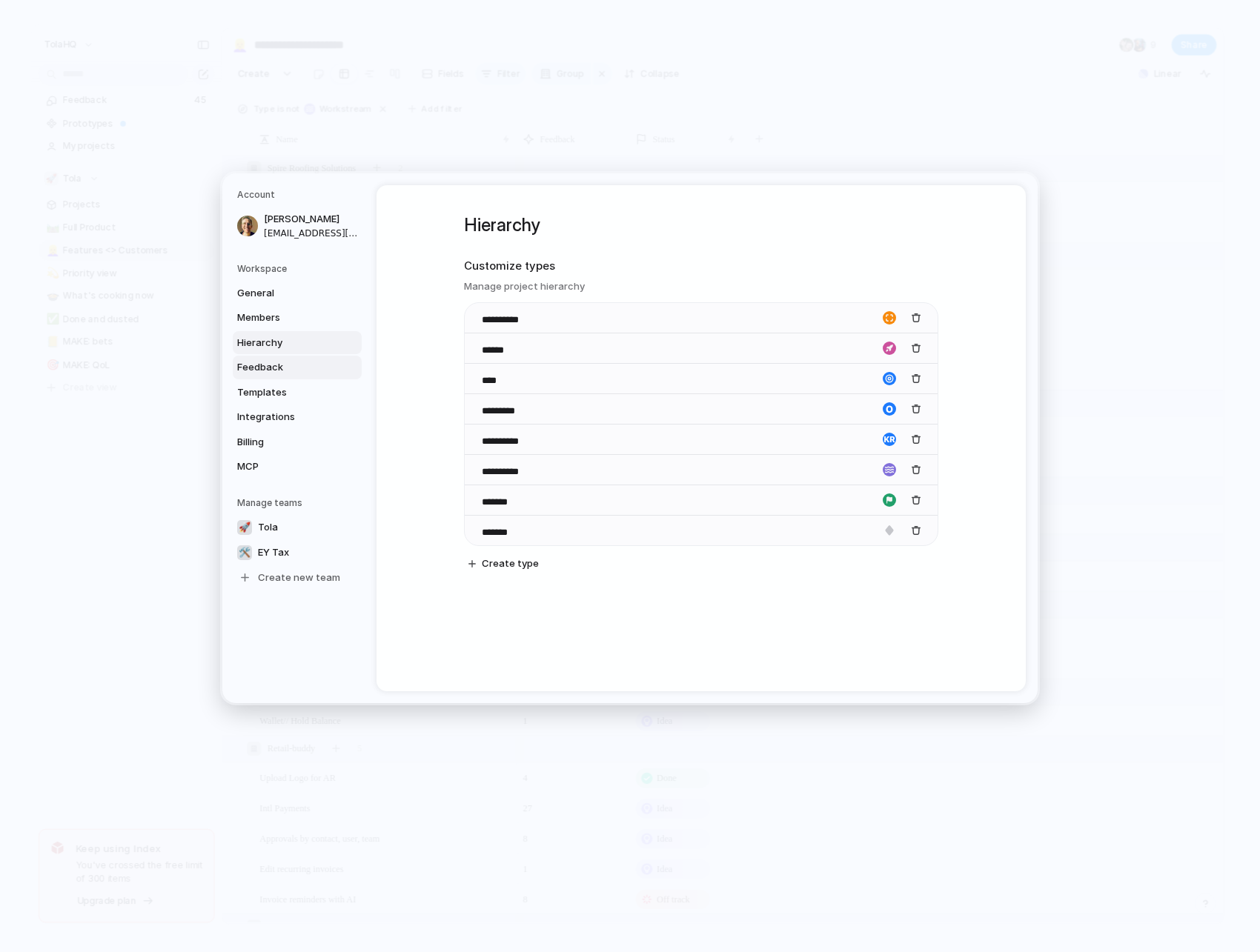
click at [284, 358] on link "Feedback" at bounding box center [297, 367] width 129 height 23
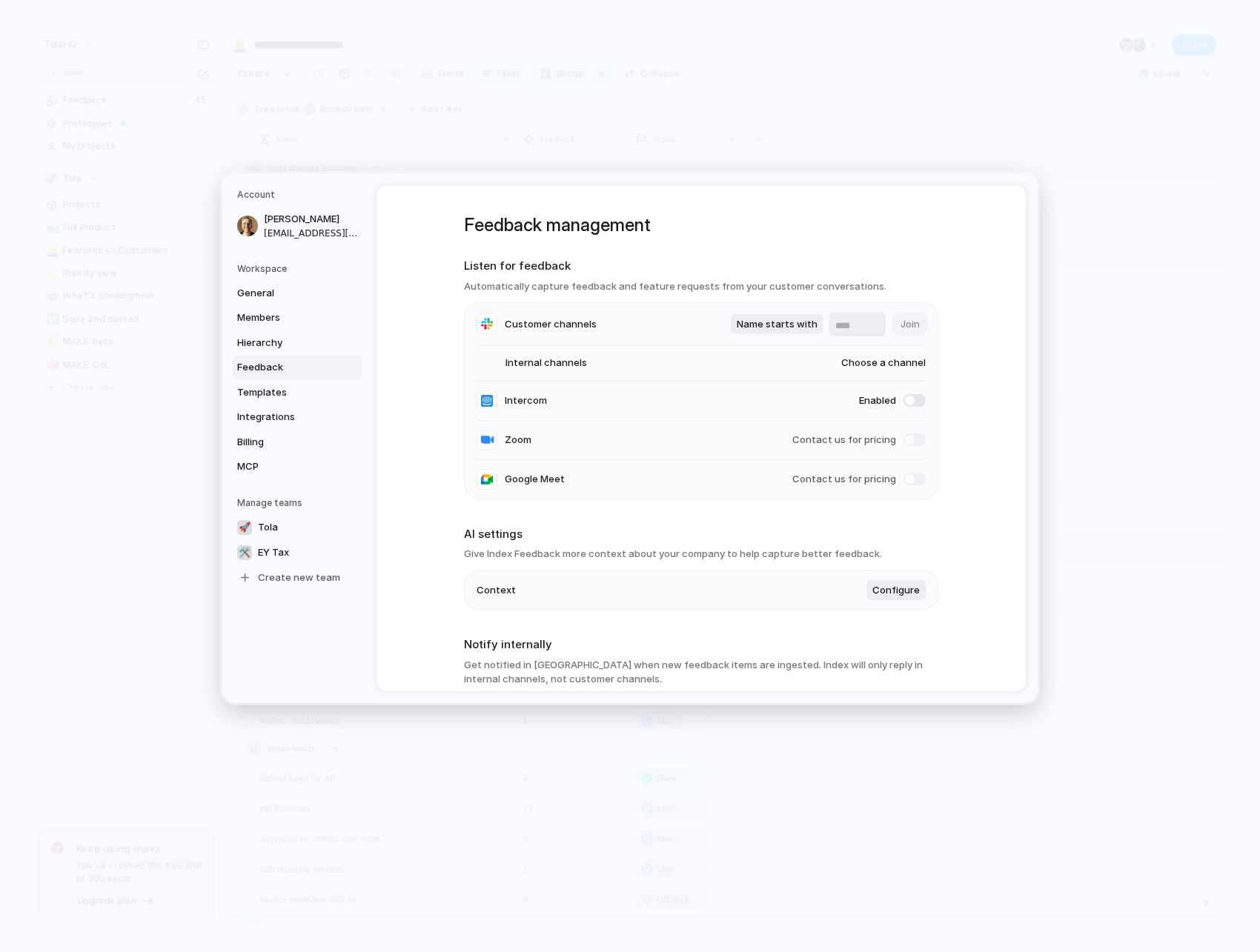
click at [283, 379] on div "General Members Hierarchy Feedback Templates Integrations Billing MCP" at bounding box center [300, 379] width 125 height 197
click at [280, 395] on span "Templates" at bounding box center [285, 392] width 95 height 15
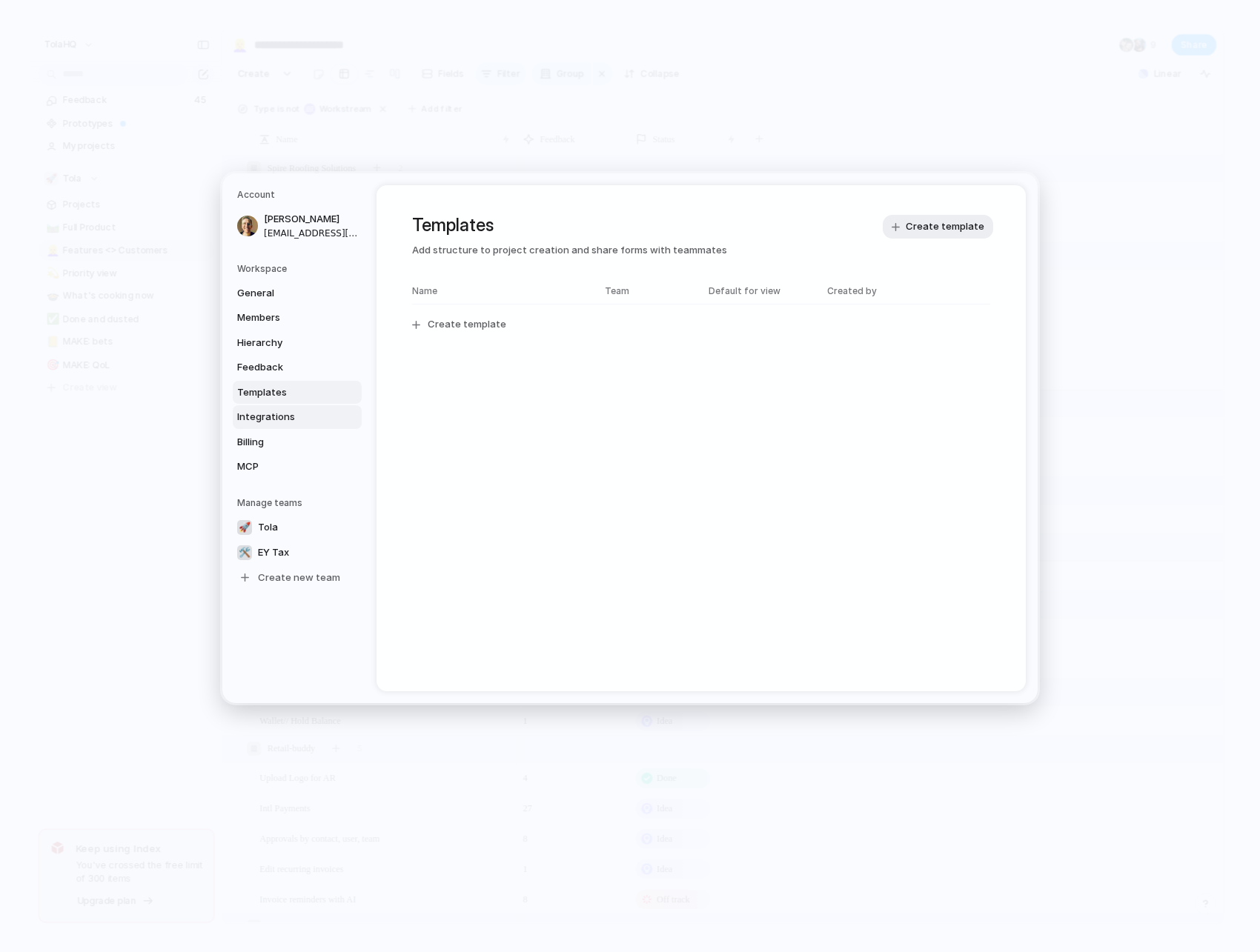
click at [275, 413] on span "Integrations" at bounding box center [285, 416] width 95 height 15
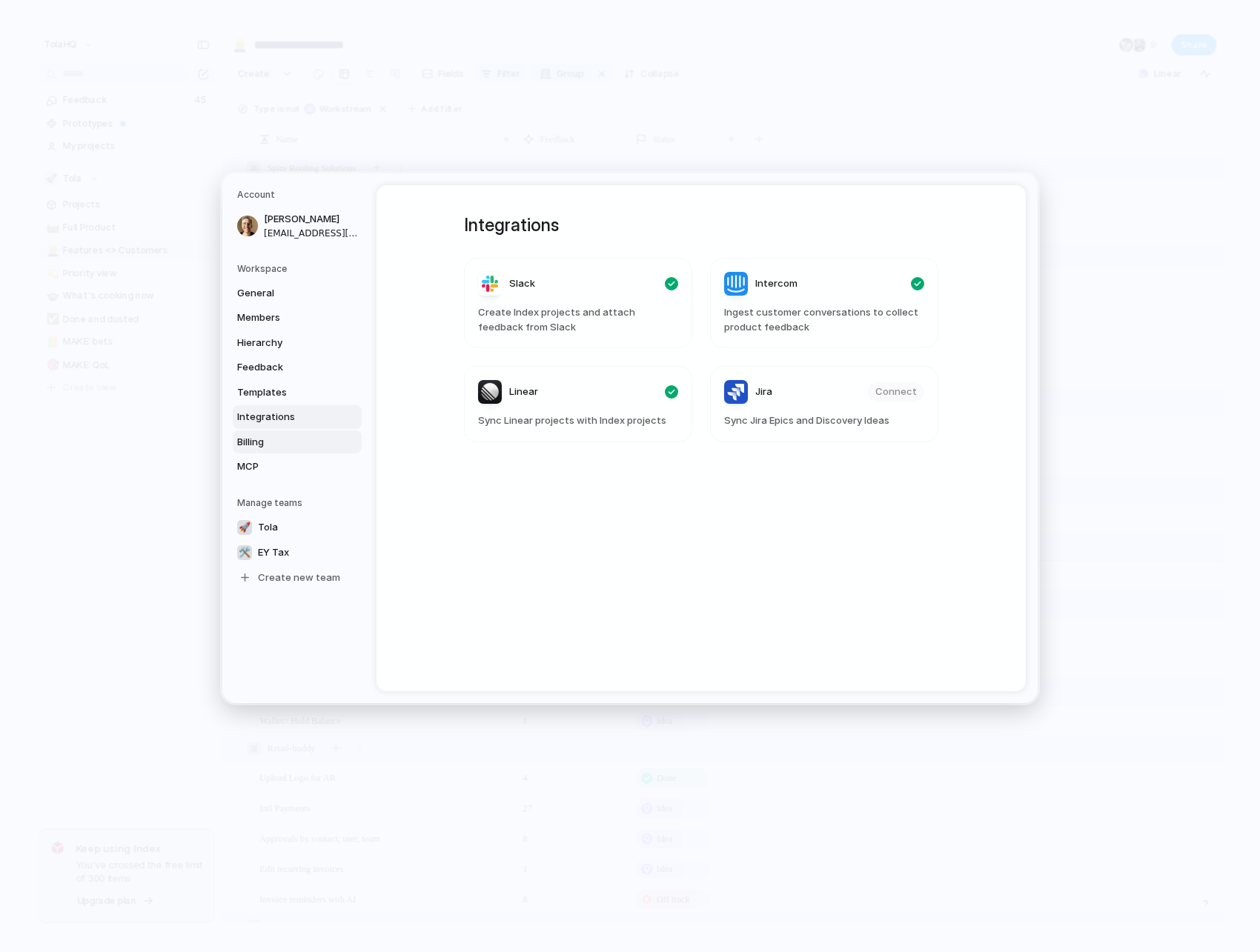
click at [270, 440] on span "Billing" at bounding box center [285, 441] width 95 height 15
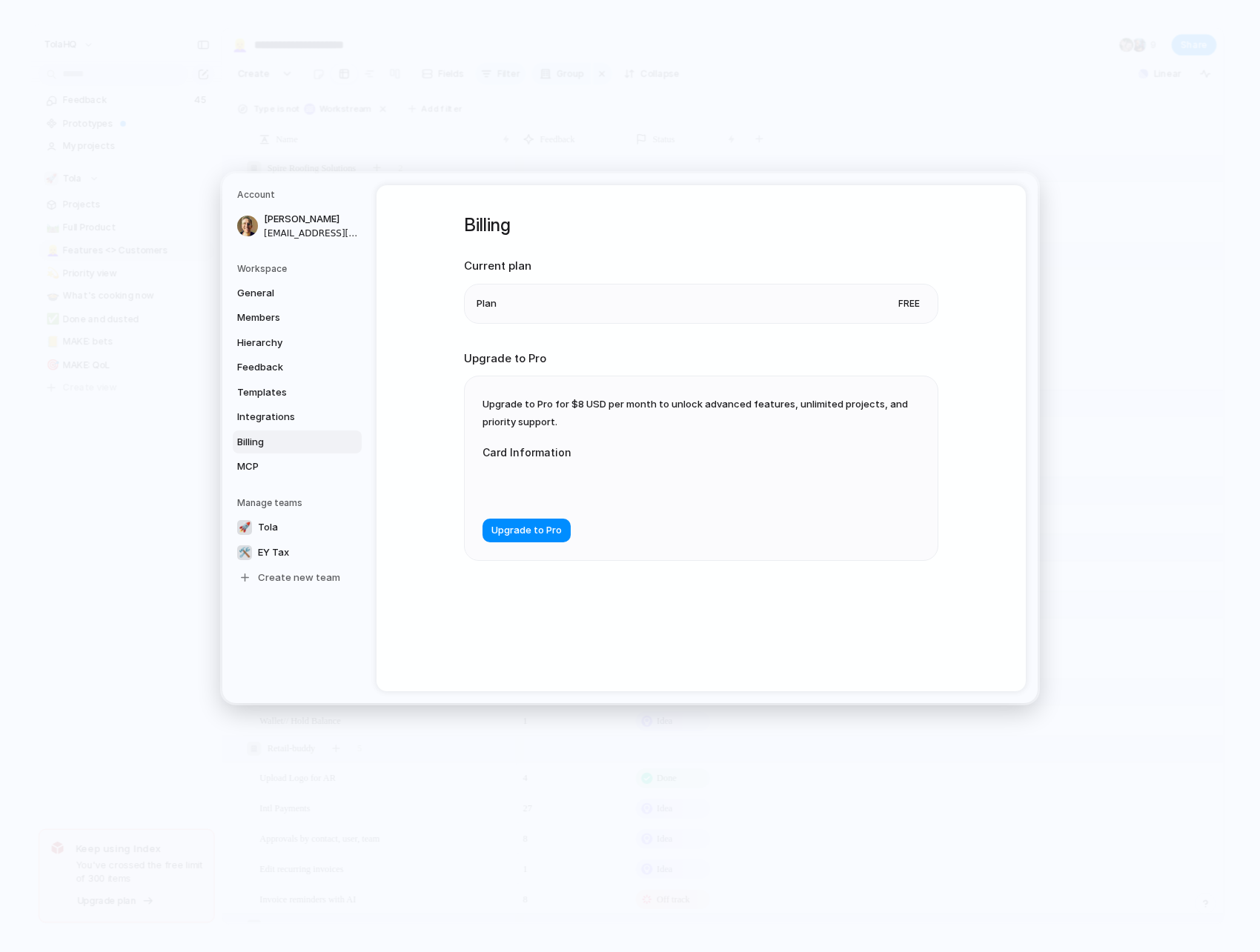
click at [269, 454] on div "General Members Hierarchy Feedback Templates Integrations Billing MCP" at bounding box center [300, 379] width 125 height 197
click at [298, 266] on h5 "Workspace" at bounding box center [300, 268] width 125 height 13
click at [284, 285] on link "General" at bounding box center [297, 293] width 129 height 23
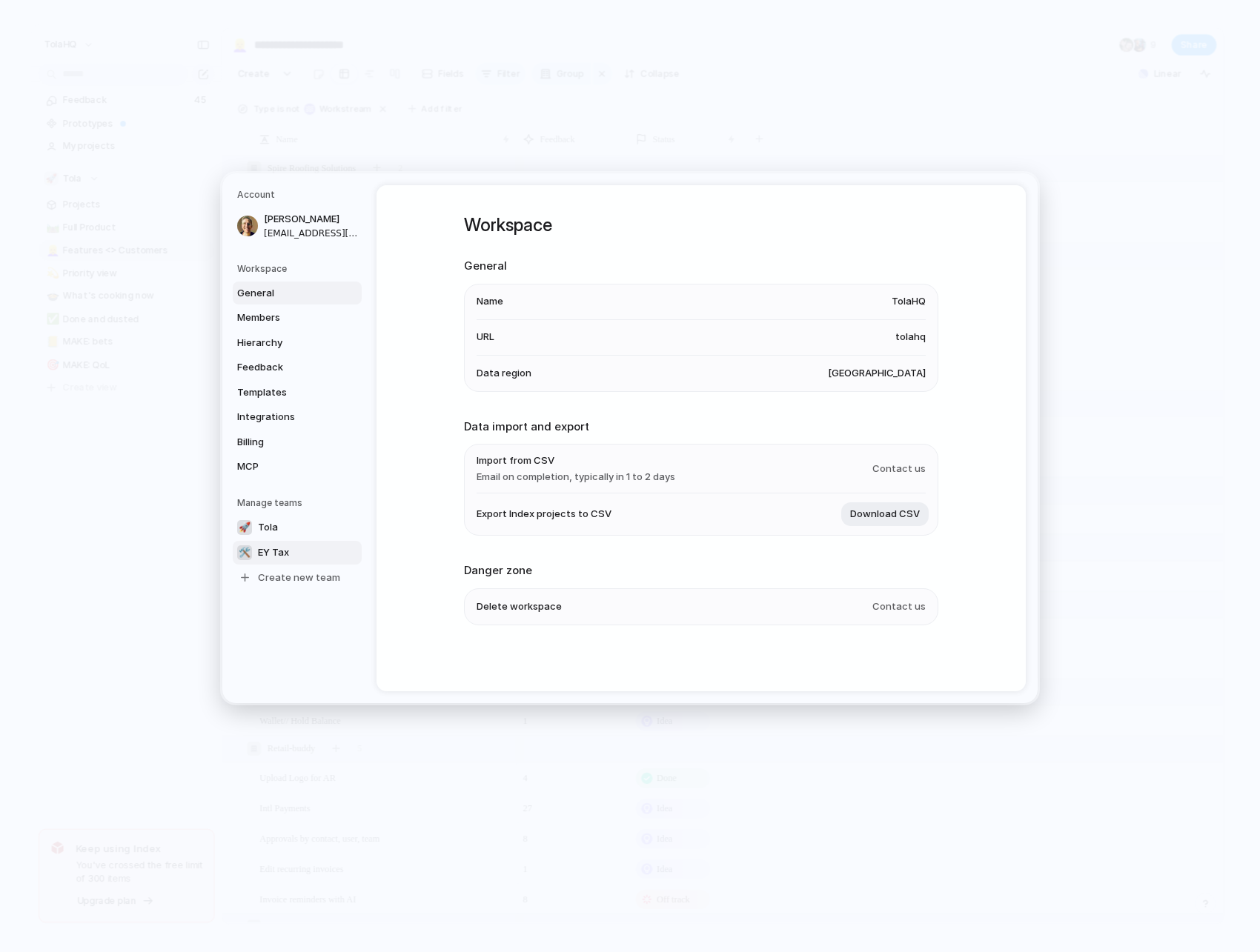
click at [283, 558] on span "EY Tax" at bounding box center [273, 552] width 31 height 15
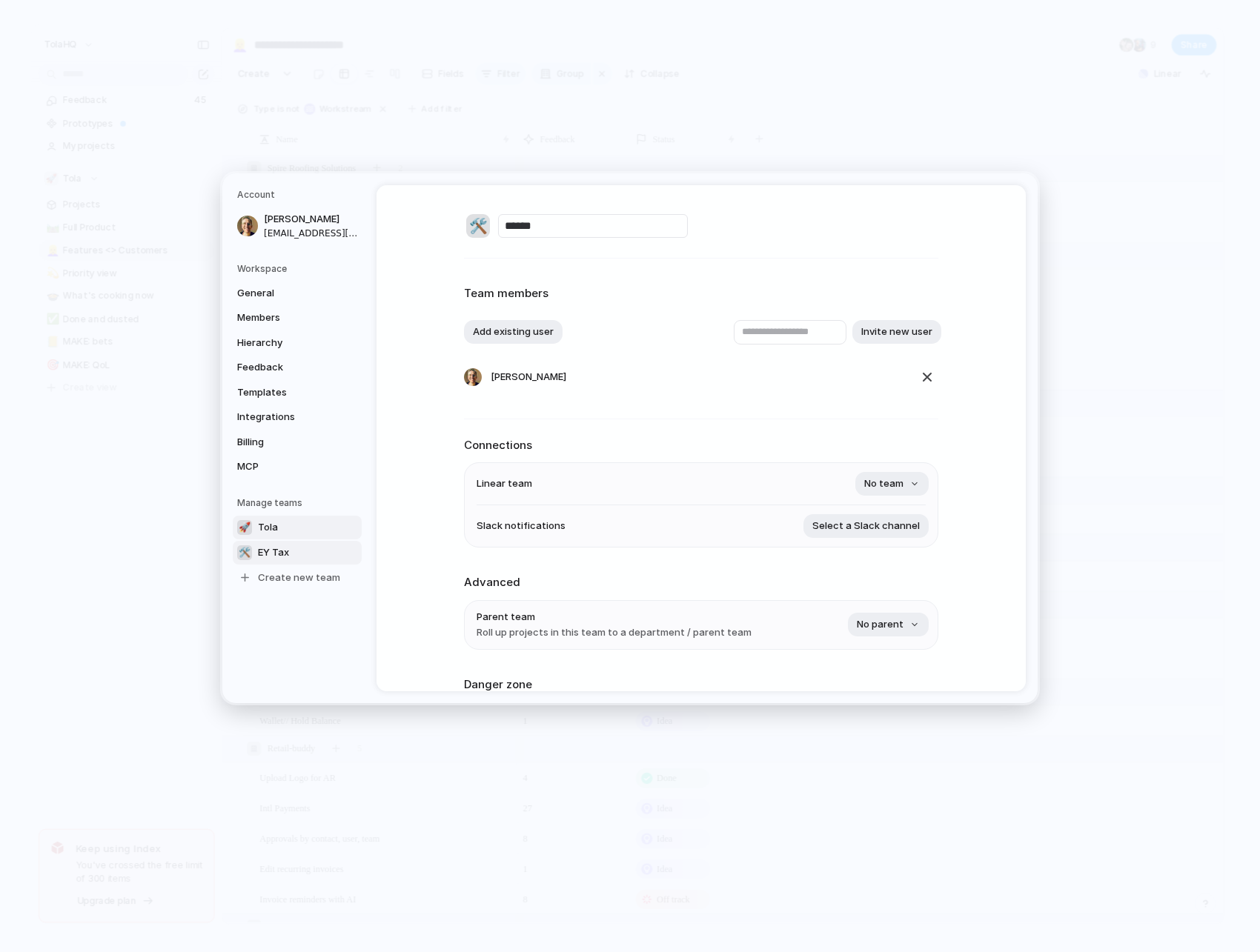
click at [286, 527] on link "🚀 Tola" at bounding box center [297, 527] width 129 height 23
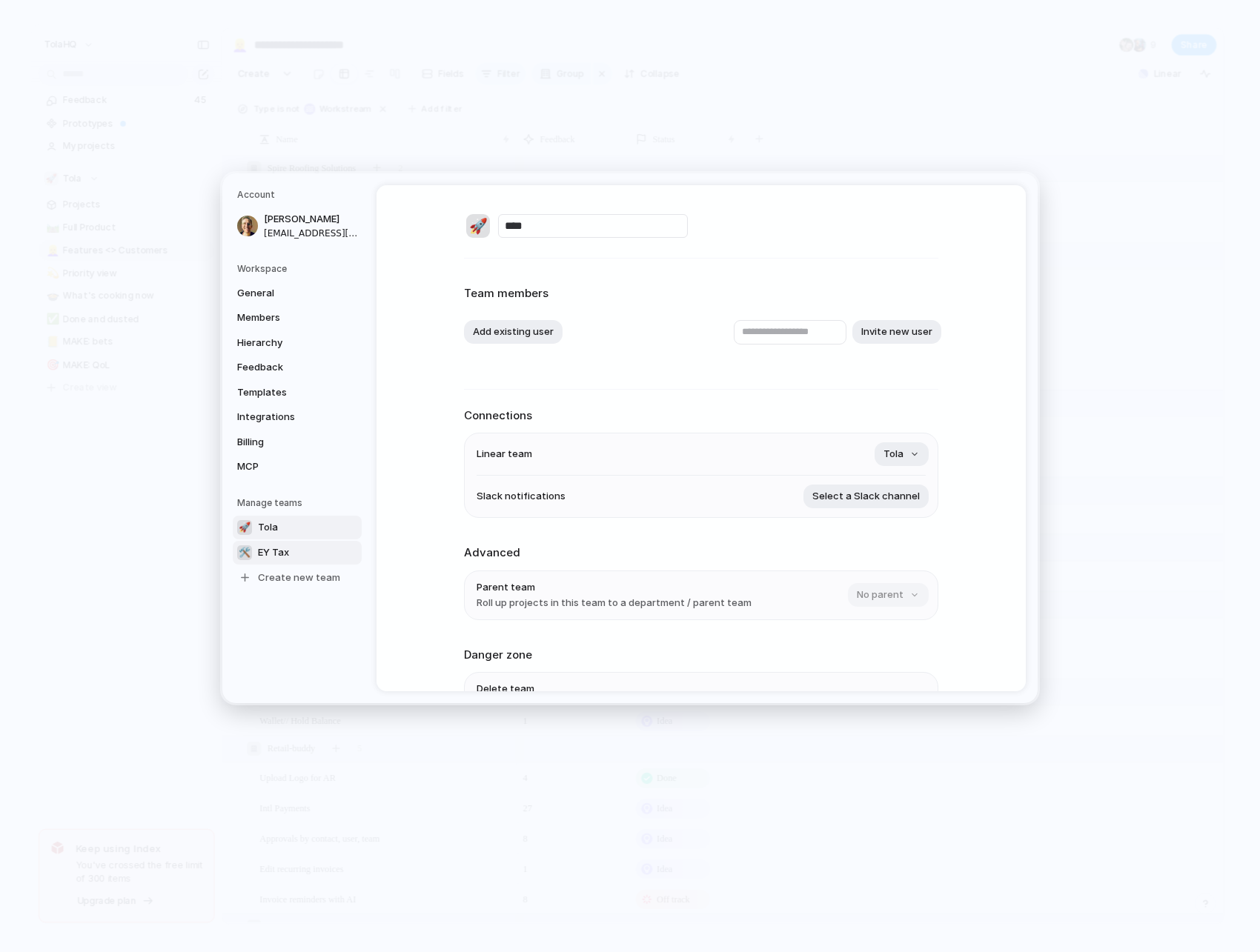
click at [282, 552] on span "EY Tax" at bounding box center [273, 552] width 31 height 15
type input "******"
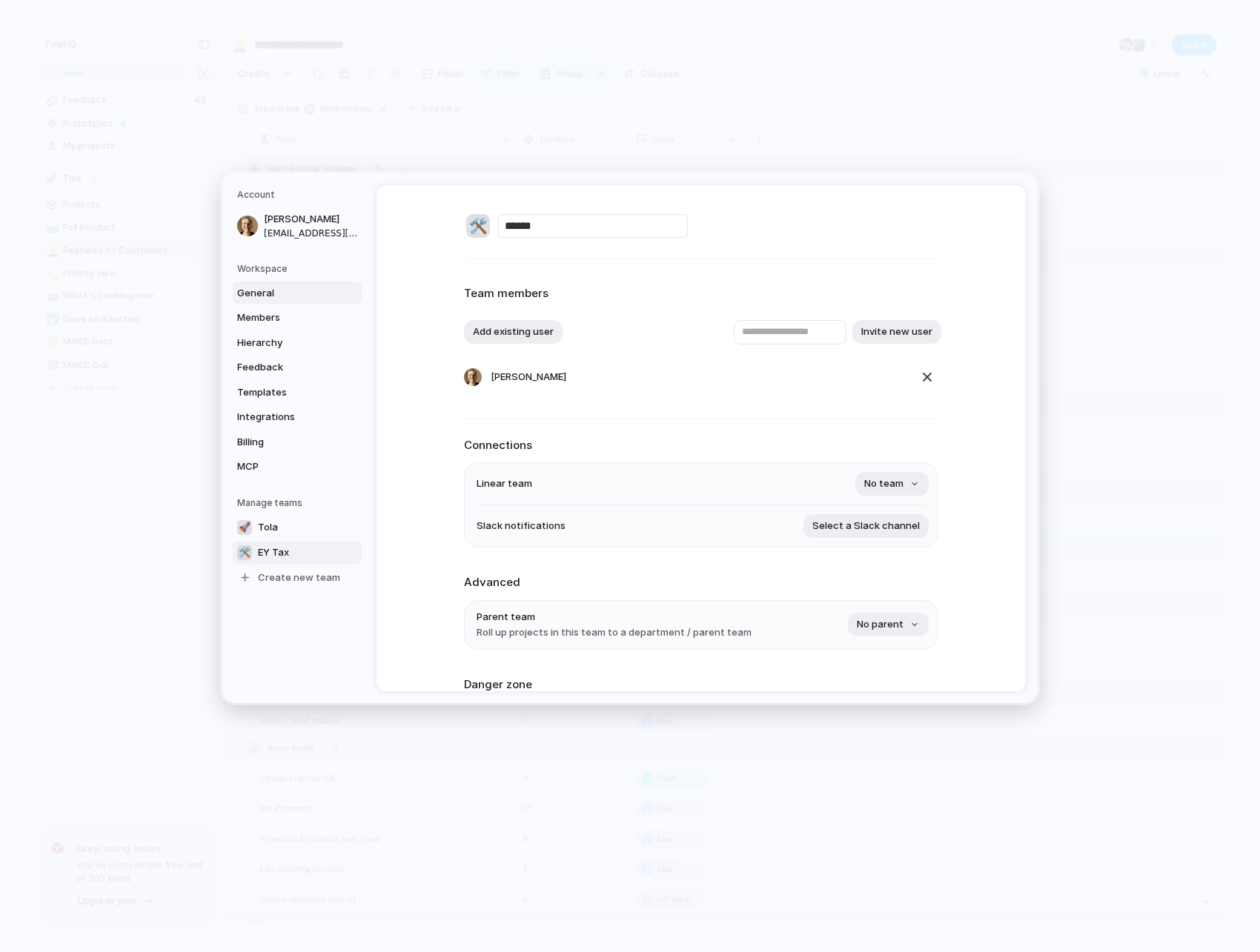
click at [264, 301] on link "General" at bounding box center [297, 293] width 129 height 23
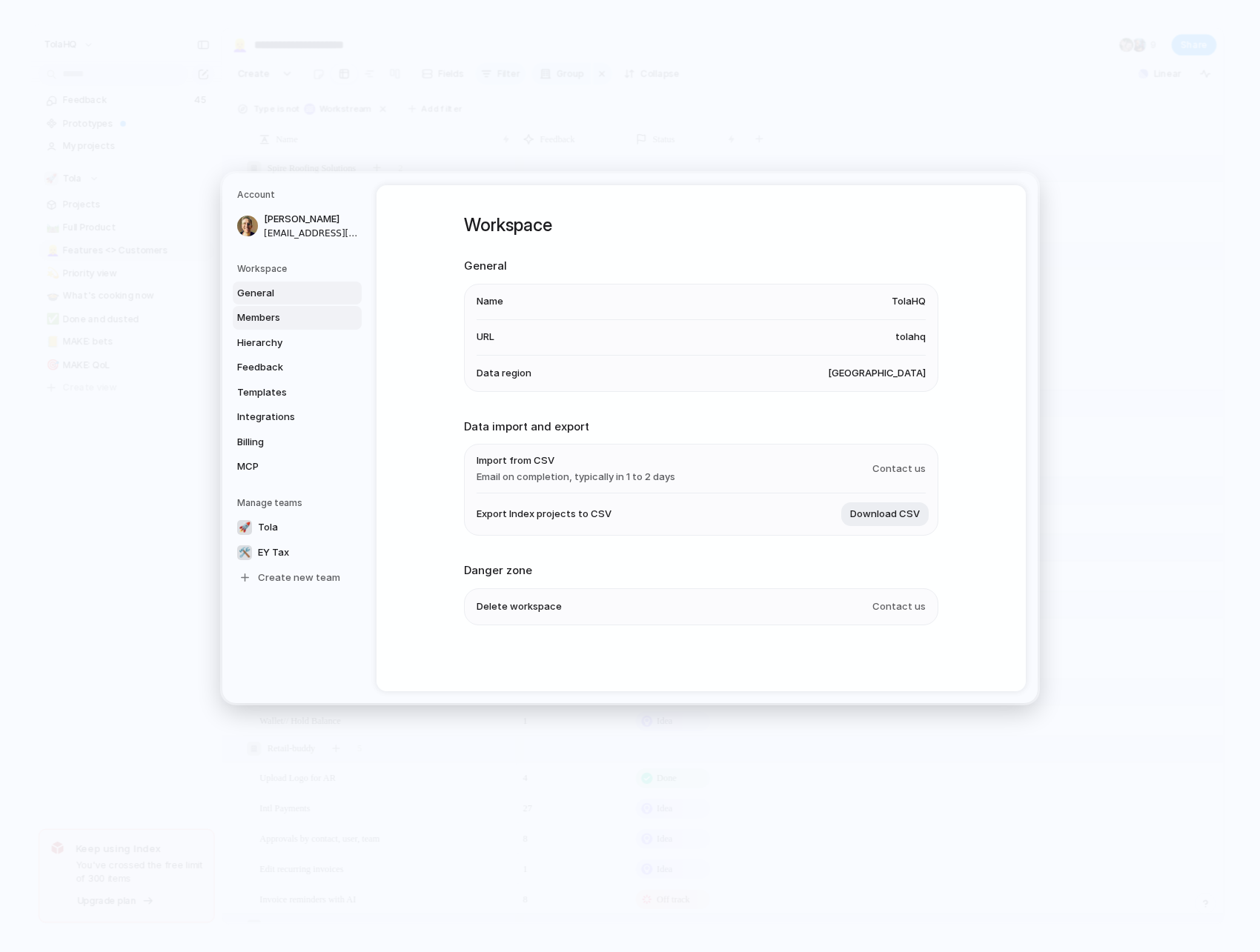
click at [266, 321] on span "Members" at bounding box center [285, 318] width 95 height 15
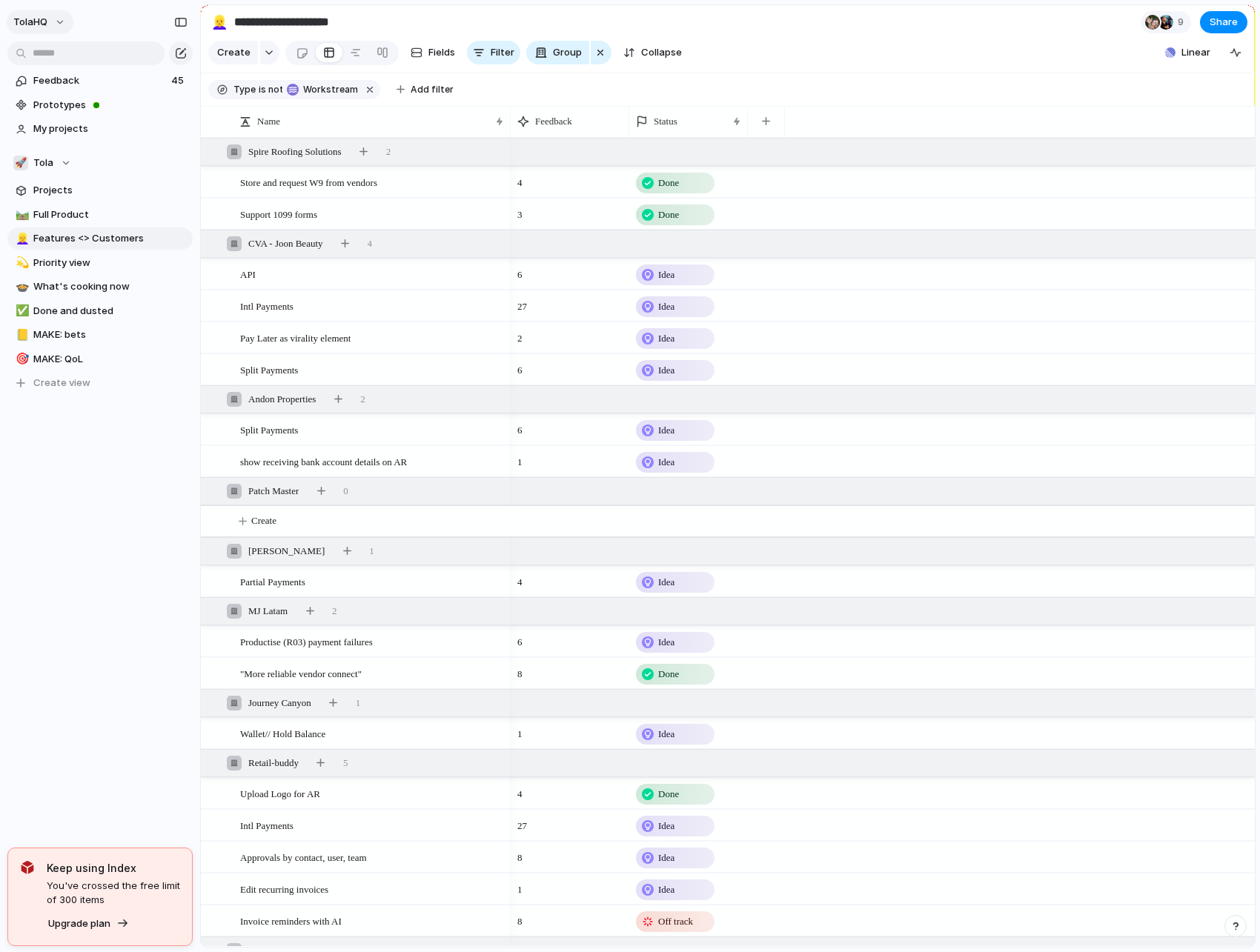
click at [44, 16] on span "TolaHQ" at bounding box center [30, 22] width 34 height 15
click at [44, 16] on div "Settings Invite members Change theme Sign out" at bounding box center [630, 476] width 1260 height 952
click at [103, 930] on span "Upgrade plan" at bounding box center [79, 924] width 62 height 15
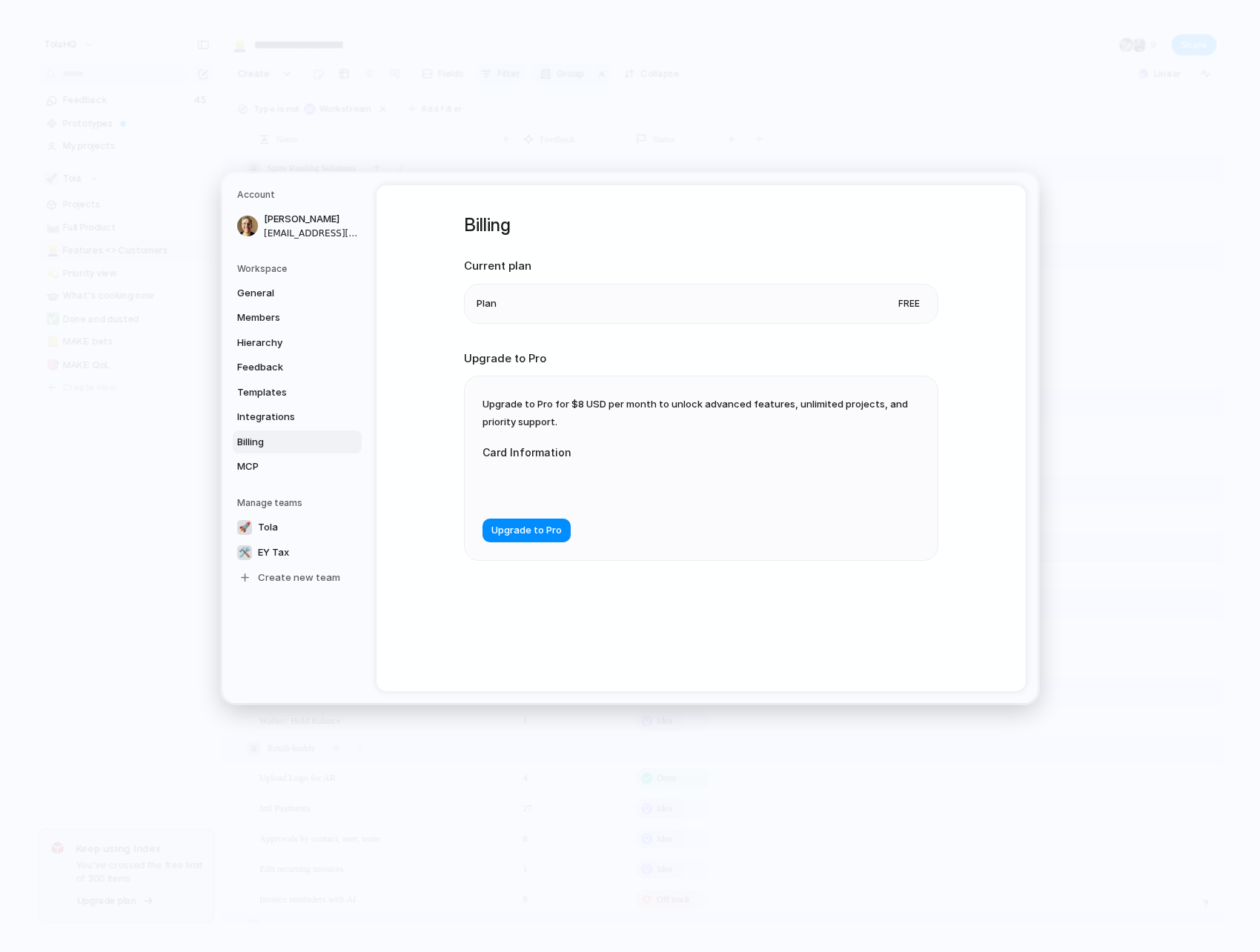
click at [503, 306] on li "Plan Free" at bounding box center [701, 304] width 449 height 39
click at [910, 300] on span "Free" at bounding box center [909, 303] width 33 height 19
click at [280, 420] on span "Integrations" at bounding box center [285, 416] width 95 height 15
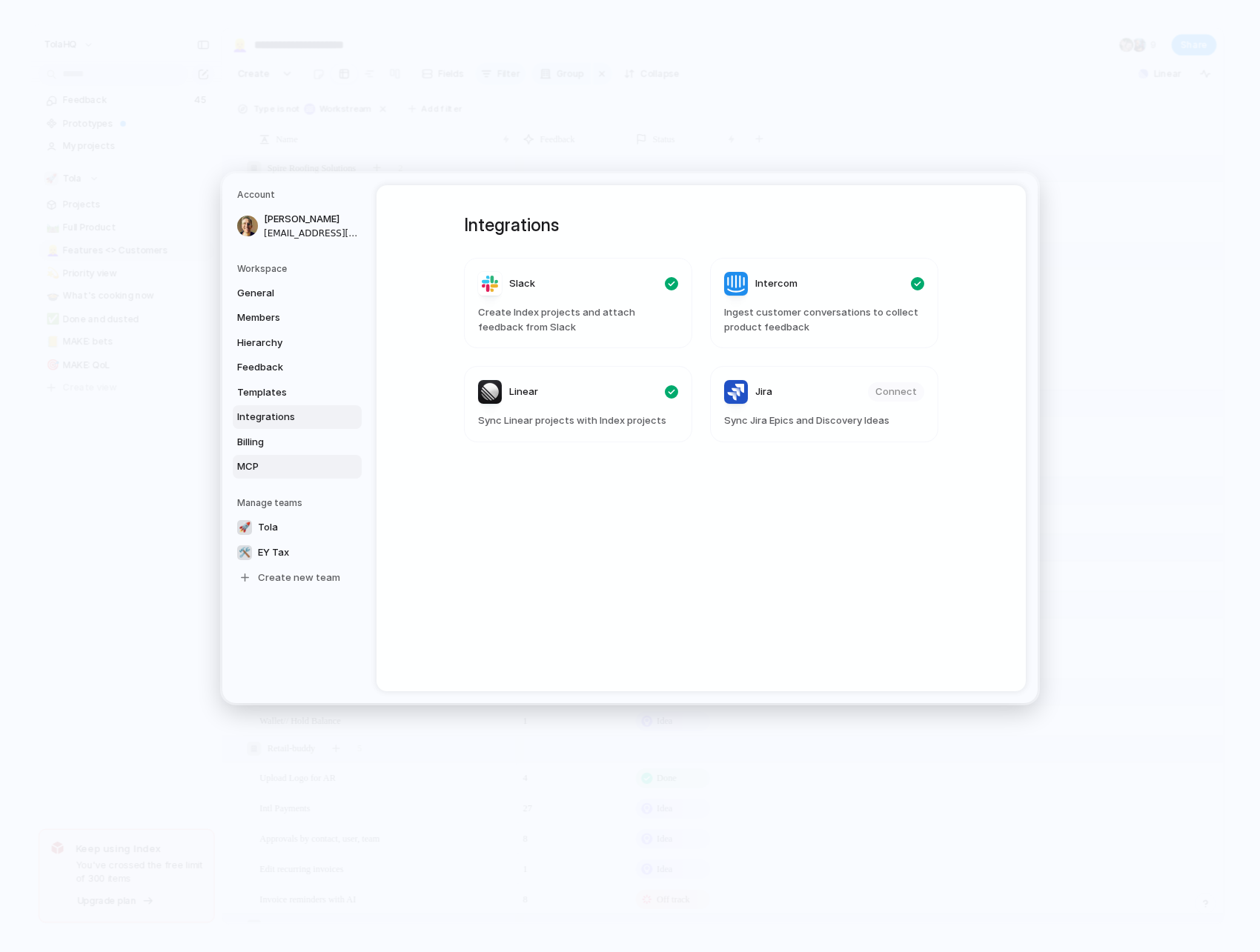
click at [255, 465] on span "MCP" at bounding box center [285, 466] width 95 height 15
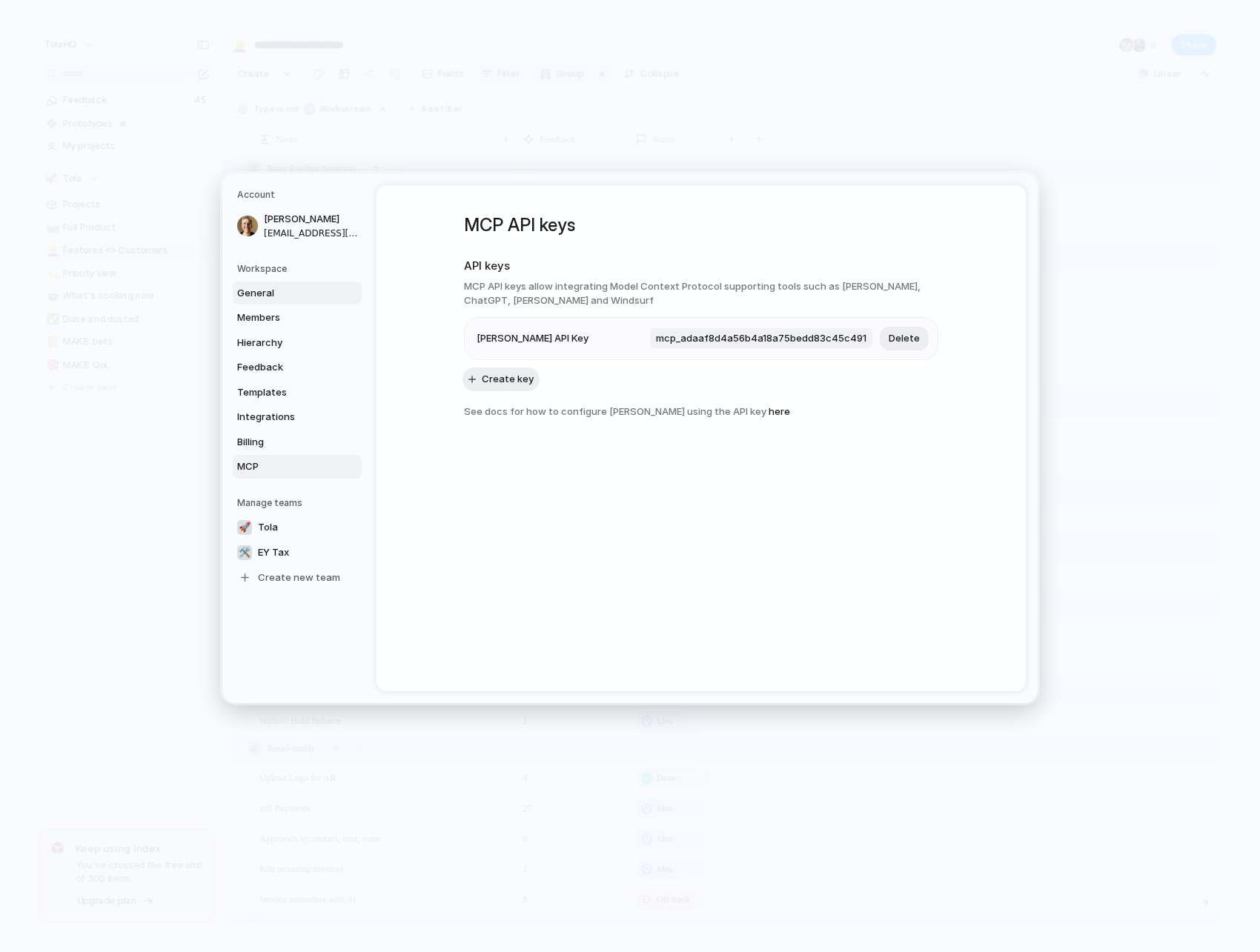
click at [273, 296] on span "General" at bounding box center [285, 293] width 95 height 15
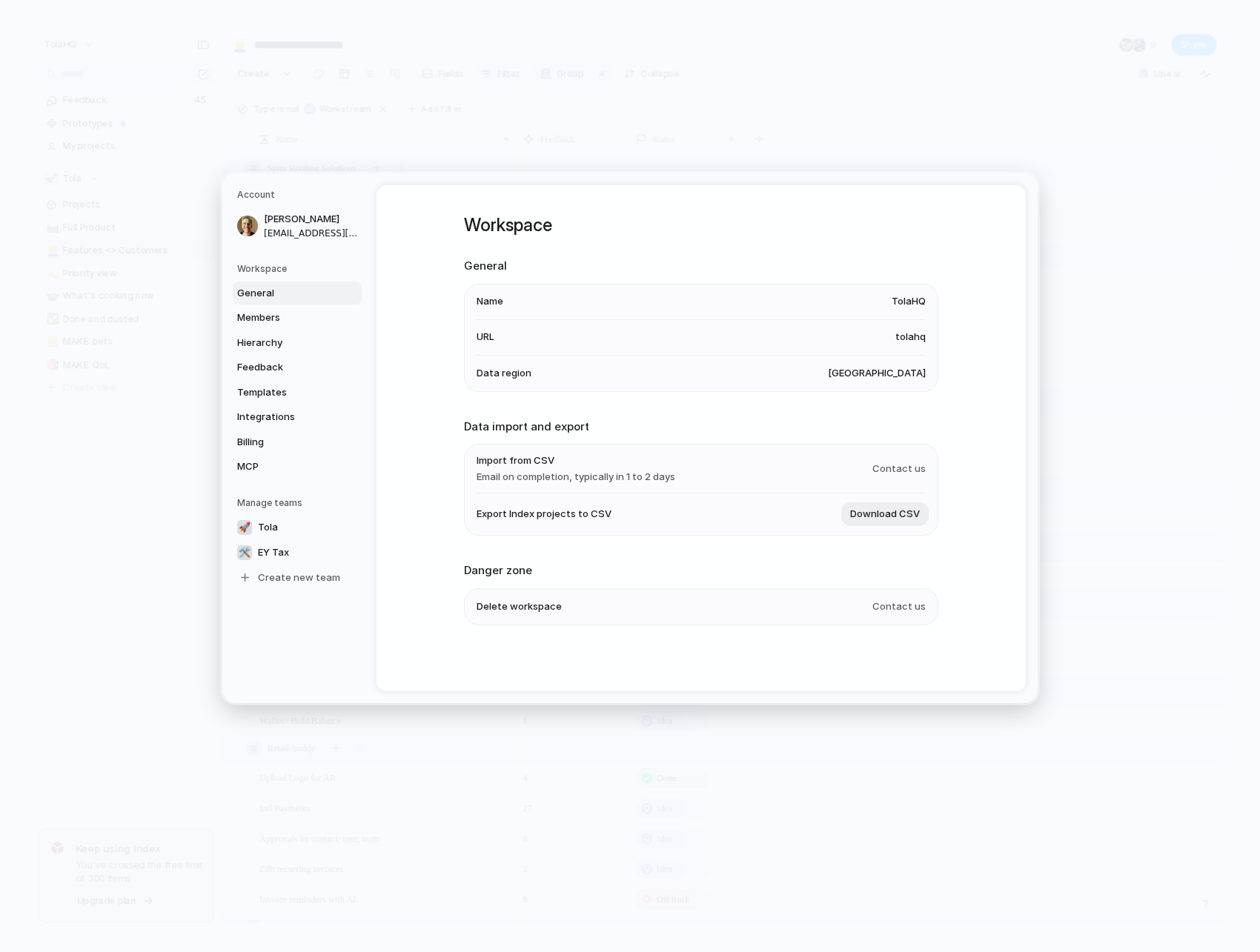
click at [272, 300] on link "General" at bounding box center [297, 293] width 129 height 23
click at [269, 319] on span "Members" at bounding box center [285, 318] width 95 height 15
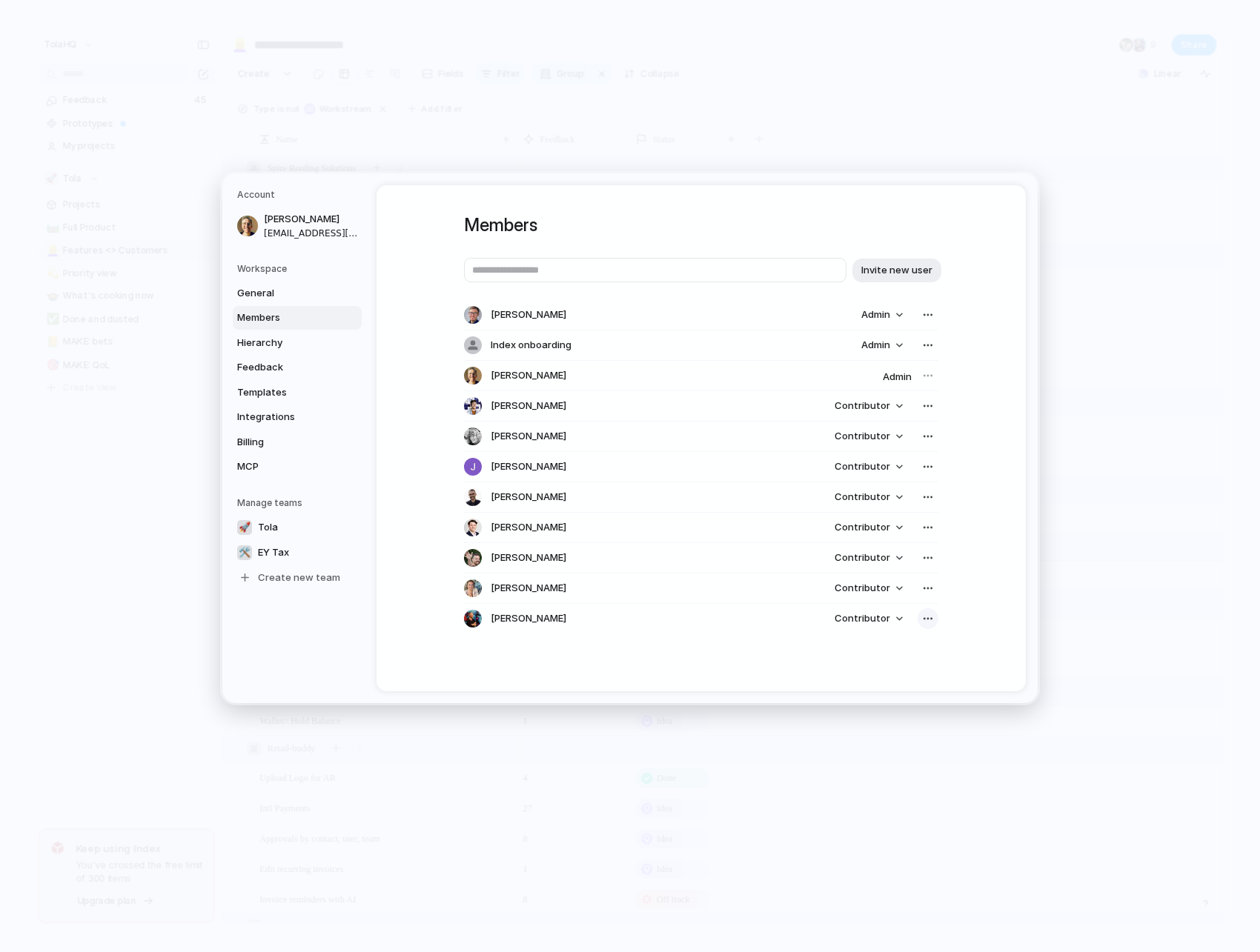
click at [925, 620] on div "button" at bounding box center [927, 618] width 12 height 12
click at [903, 652] on span "Remove from workspace" at bounding box center [872, 650] width 116 height 15
click at [931, 589] on div "button" at bounding box center [927, 588] width 12 height 12
click at [920, 617] on span "Remove from workspace" at bounding box center [872, 620] width 116 height 15
click at [934, 557] on div "button" at bounding box center [927, 557] width 12 height 12
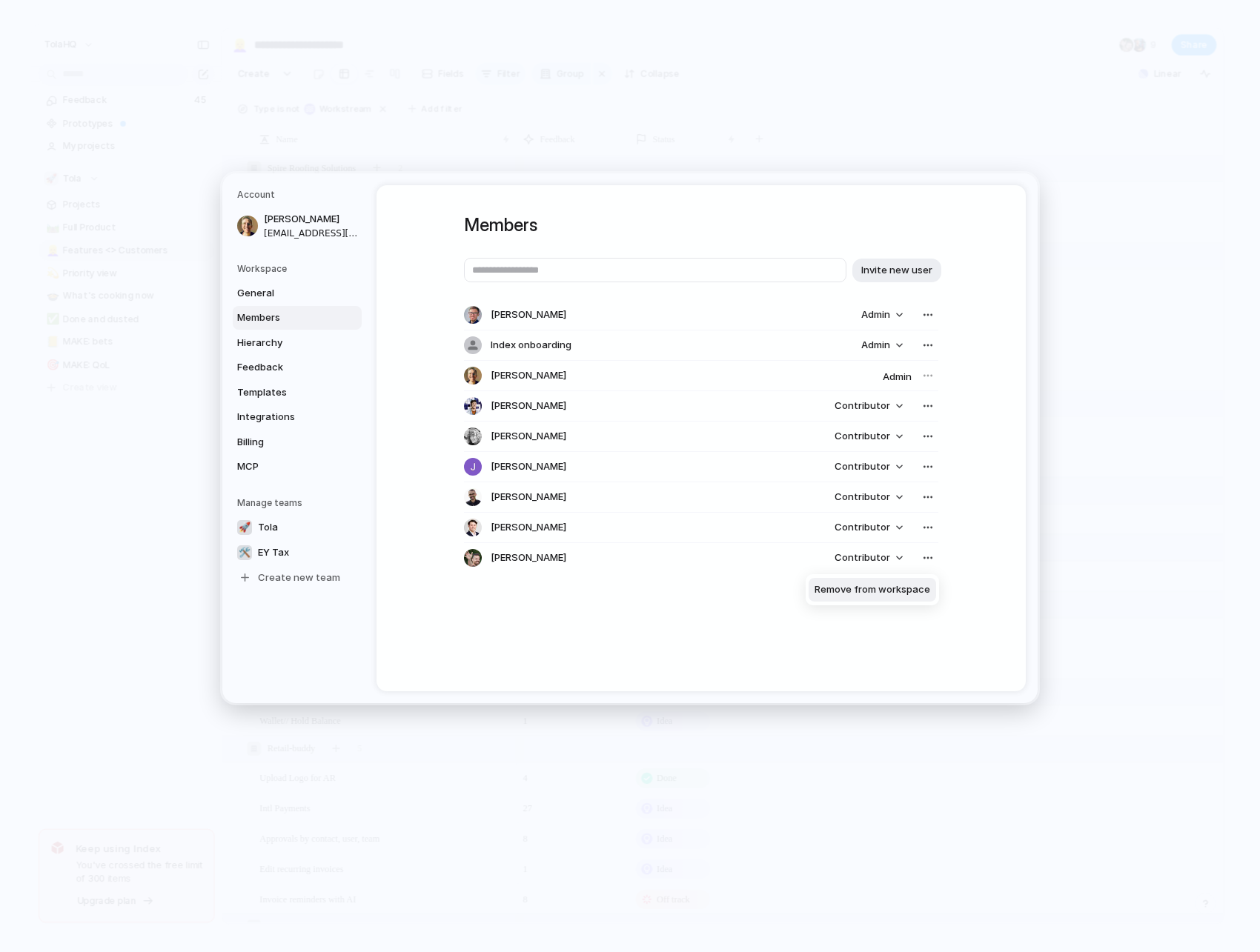
click at [917, 588] on span "Remove from workspace" at bounding box center [872, 589] width 116 height 15
click at [927, 522] on div "button" at bounding box center [927, 527] width 12 height 12
click at [915, 552] on span "Remove from workspace" at bounding box center [872, 559] width 116 height 15
click at [931, 498] on div "button" at bounding box center [927, 497] width 12 height 12
click at [910, 536] on li "Remove from workspace" at bounding box center [873, 529] width 128 height 23
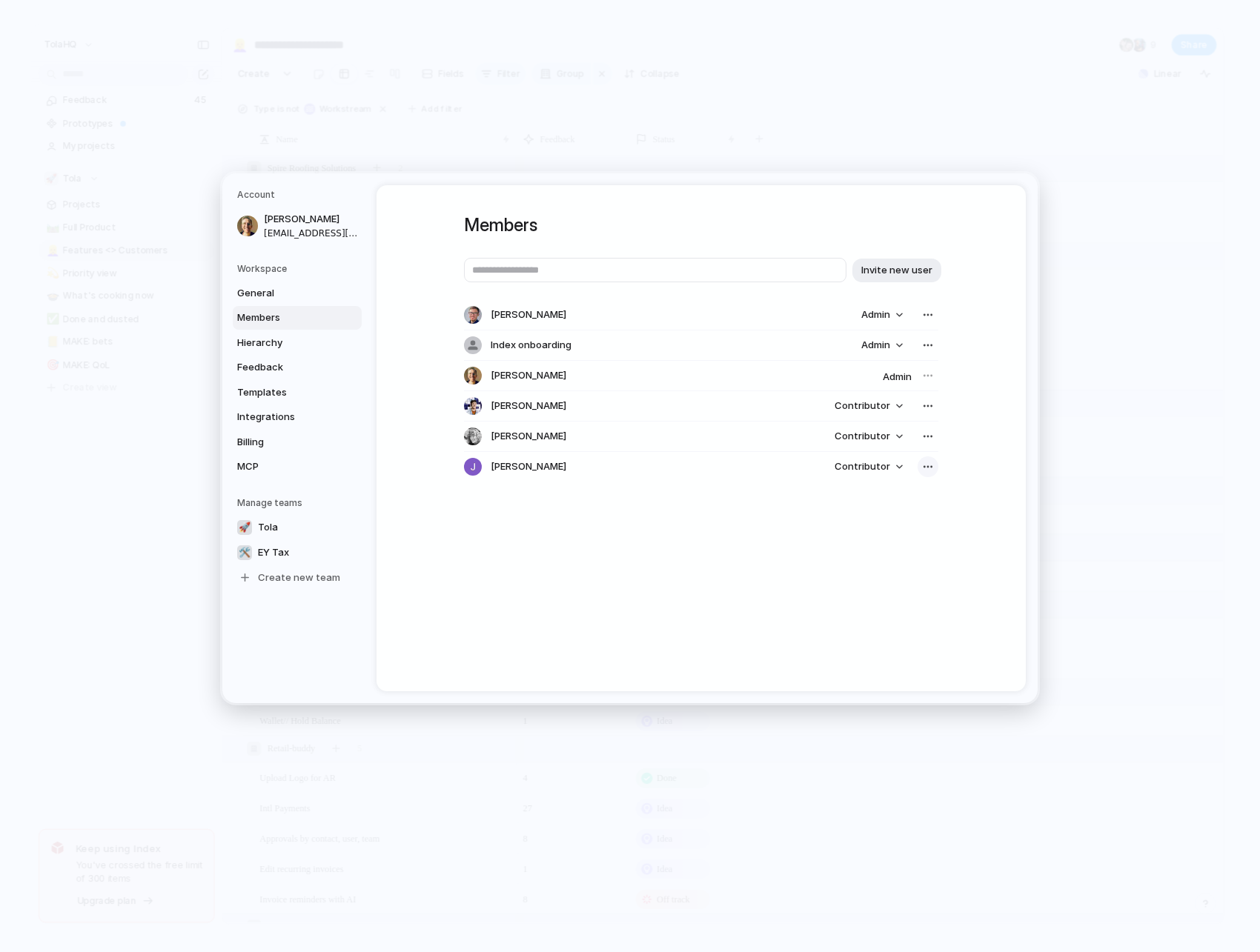
click at [931, 470] on div "button" at bounding box center [927, 466] width 12 height 12
click at [917, 503] on span "Remove from workspace" at bounding box center [872, 498] width 116 height 15
click at [926, 437] on div "button" at bounding box center [927, 436] width 12 height 12
click at [913, 467] on span "Remove from workspace" at bounding box center [872, 468] width 116 height 15
click at [930, 405] on div "button" at bounding box center [927, 406] width 12 height 12
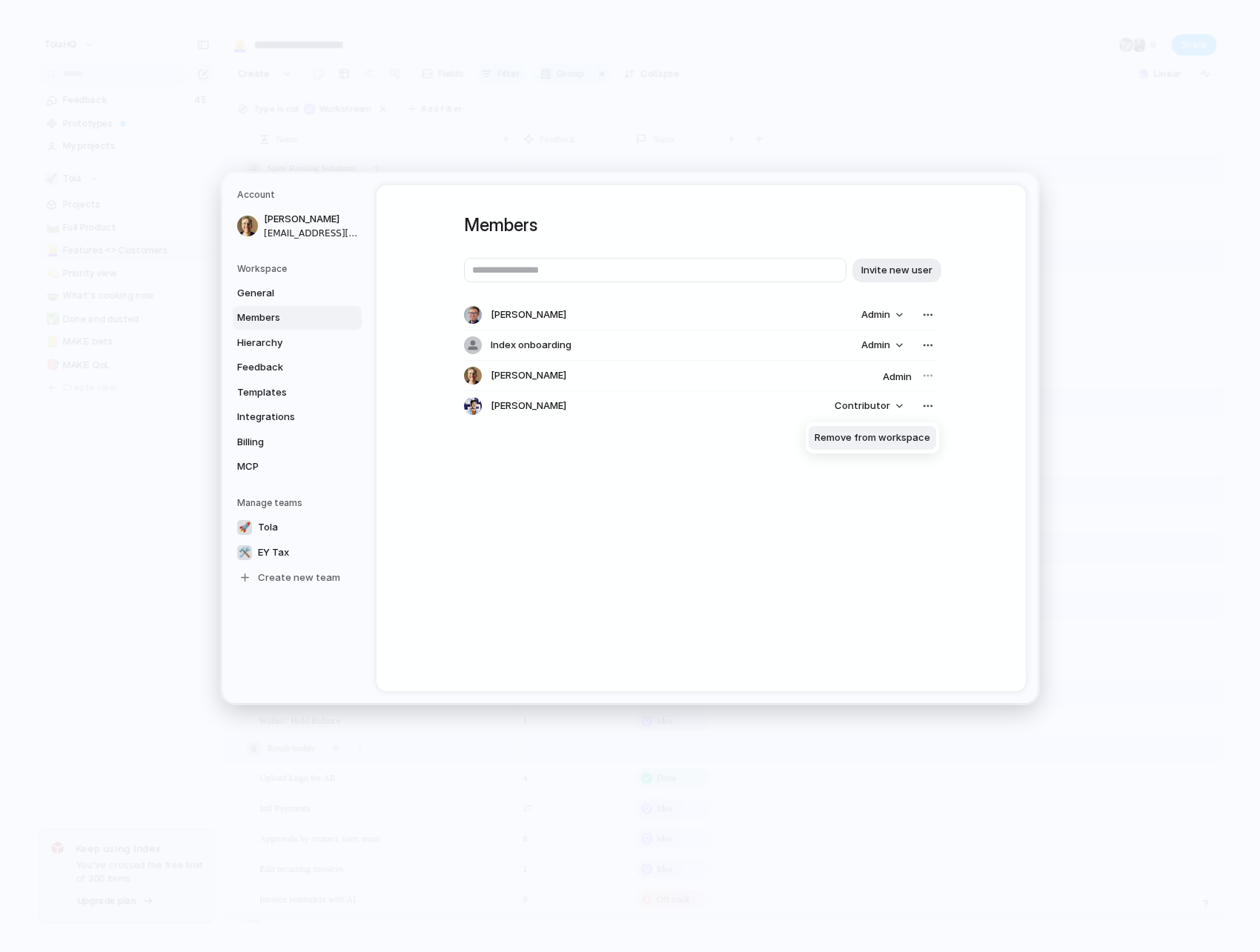
click at [915, 434] on span "Remove from workspace" at bounding box center [872, 437] width 116 height 15
click at [927, 378] on div at bounding box center [928, 375] width 21 height 21
click at [900, 314] on button "Admin" at bounding box center [882, 314] width 59 height 21
click at [900, 314] on div "Admin Contributor" at bounding box center [630, 476] width 1260 height 952
click at [927, 311] on div "button" at bounding box center [927, 314] width 12 height 12
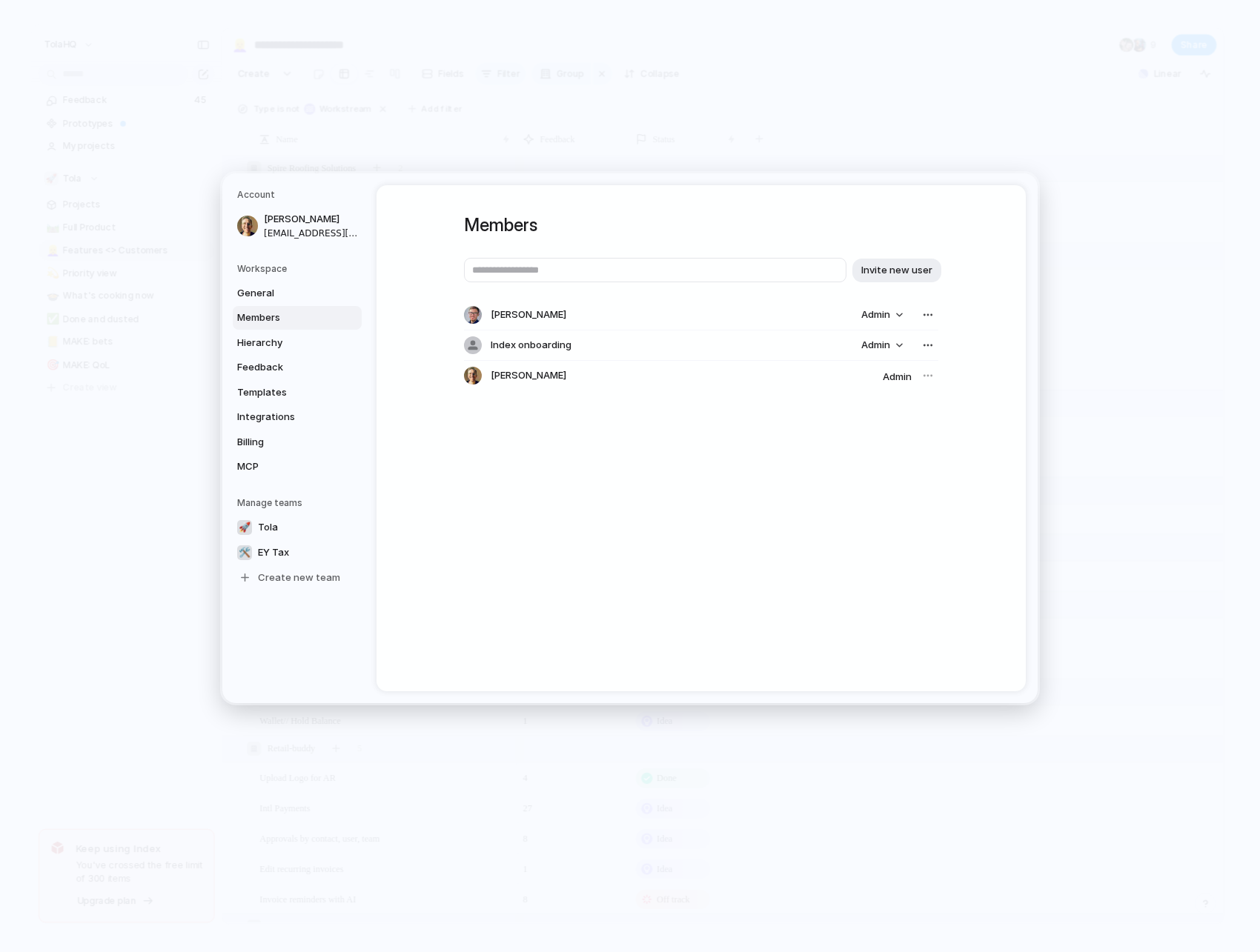
click at [927, 311] on div "Remove from workspace" at bounding box center [630, 476] width 1260 height 952
click at [876, 316] on span "Admin" at bounding box center [875, 314] width 29 height 15
click at [876, 316] on div "Admin Contributor" at bounding box center [630, 476] width 1260 height 952
click at [491, 374] on span "[PERSON_NAME]" at bounding box center [528, 375] width 76 height 15
click at [931, 315] on div "button" at bounding box center [927, 314] width 12 height 12
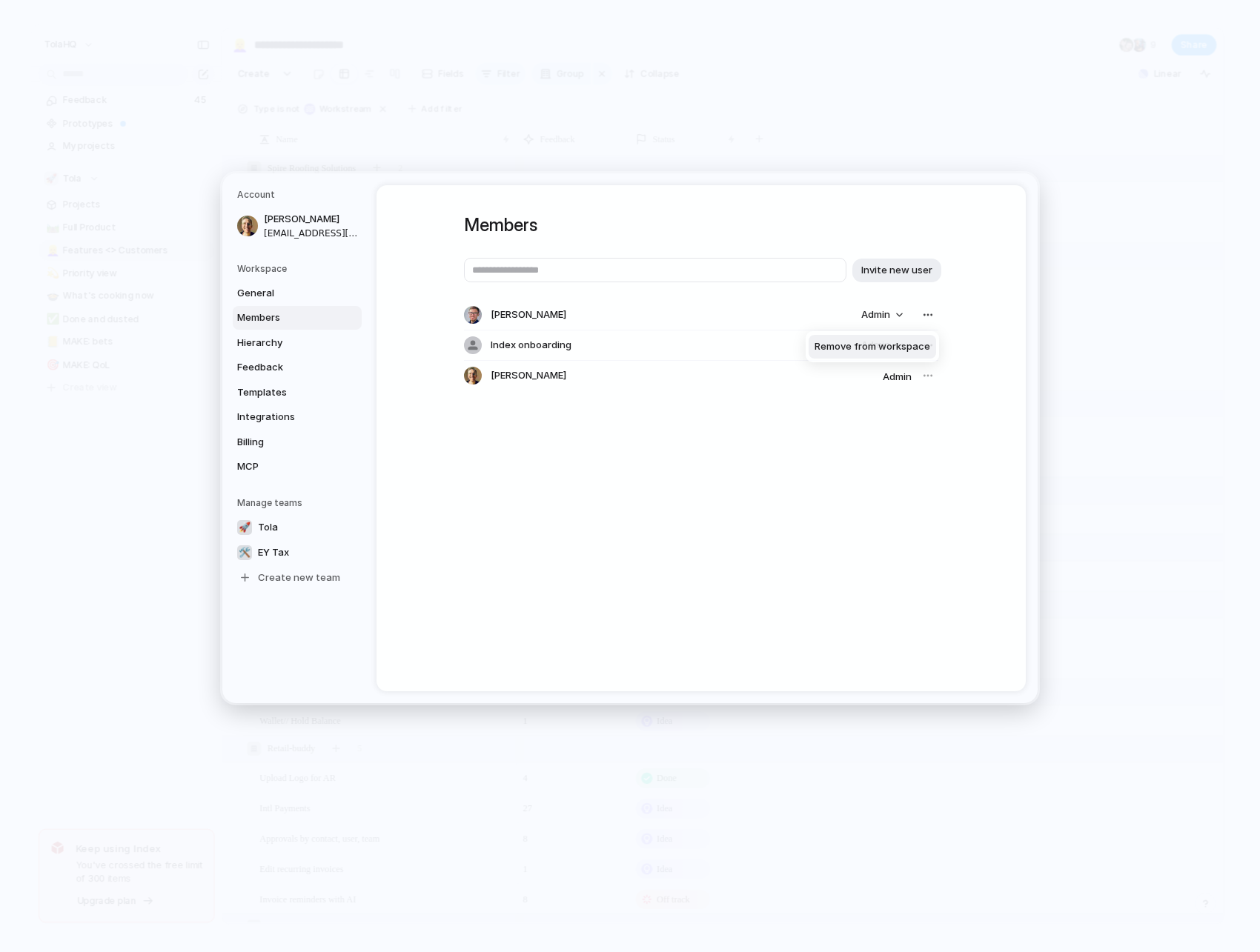
click at [910, 343] on span "Remove from workspace" at bounding box center [872, 346] width 116 height 15
click at [934, 317] on button "button" at bounding box center [928, 314] width 21 height 21
click at [934, 317] on div "Remove from workspace" at bounding box center [630, 476] width 1260 height 952
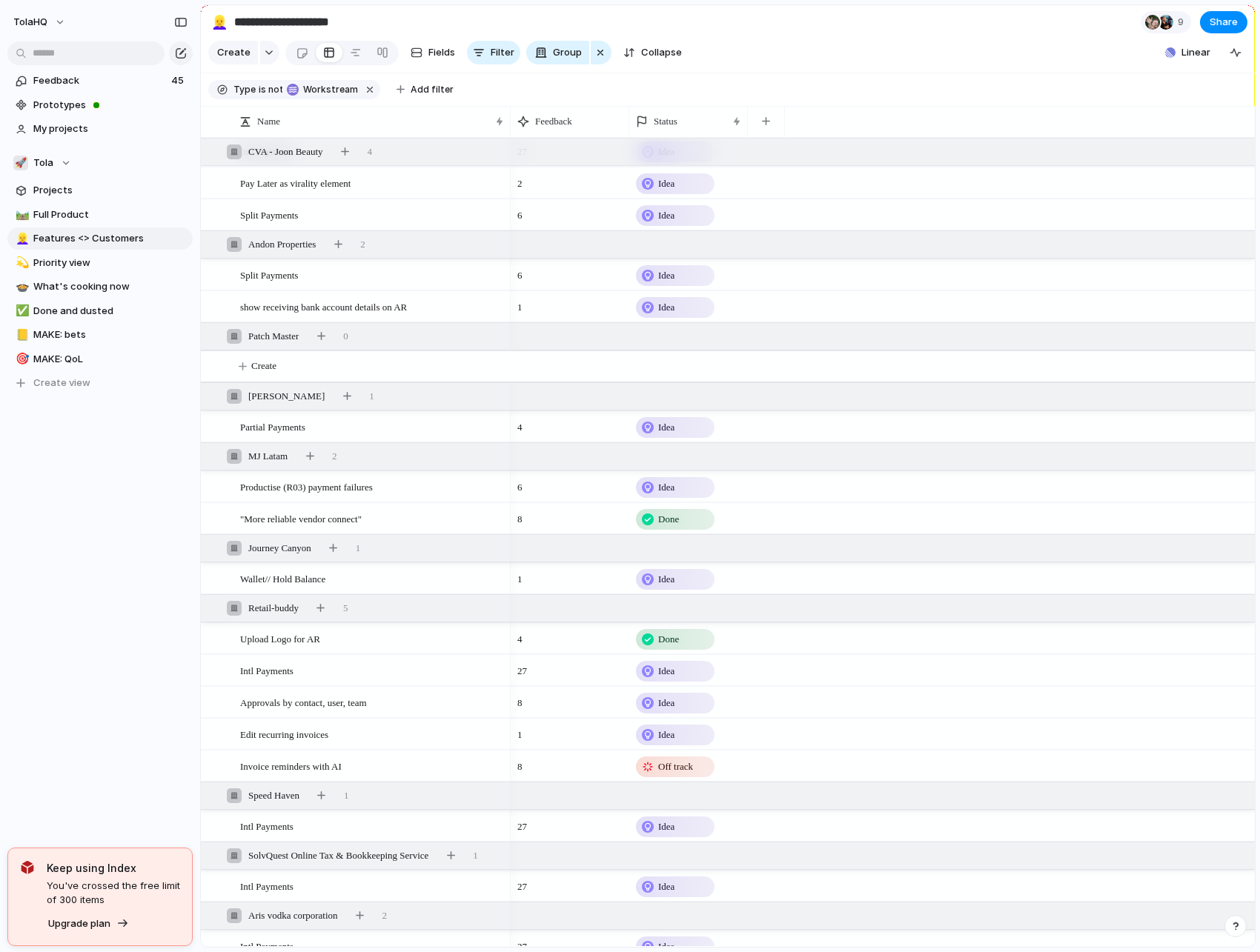
scroll to position [159, 0]
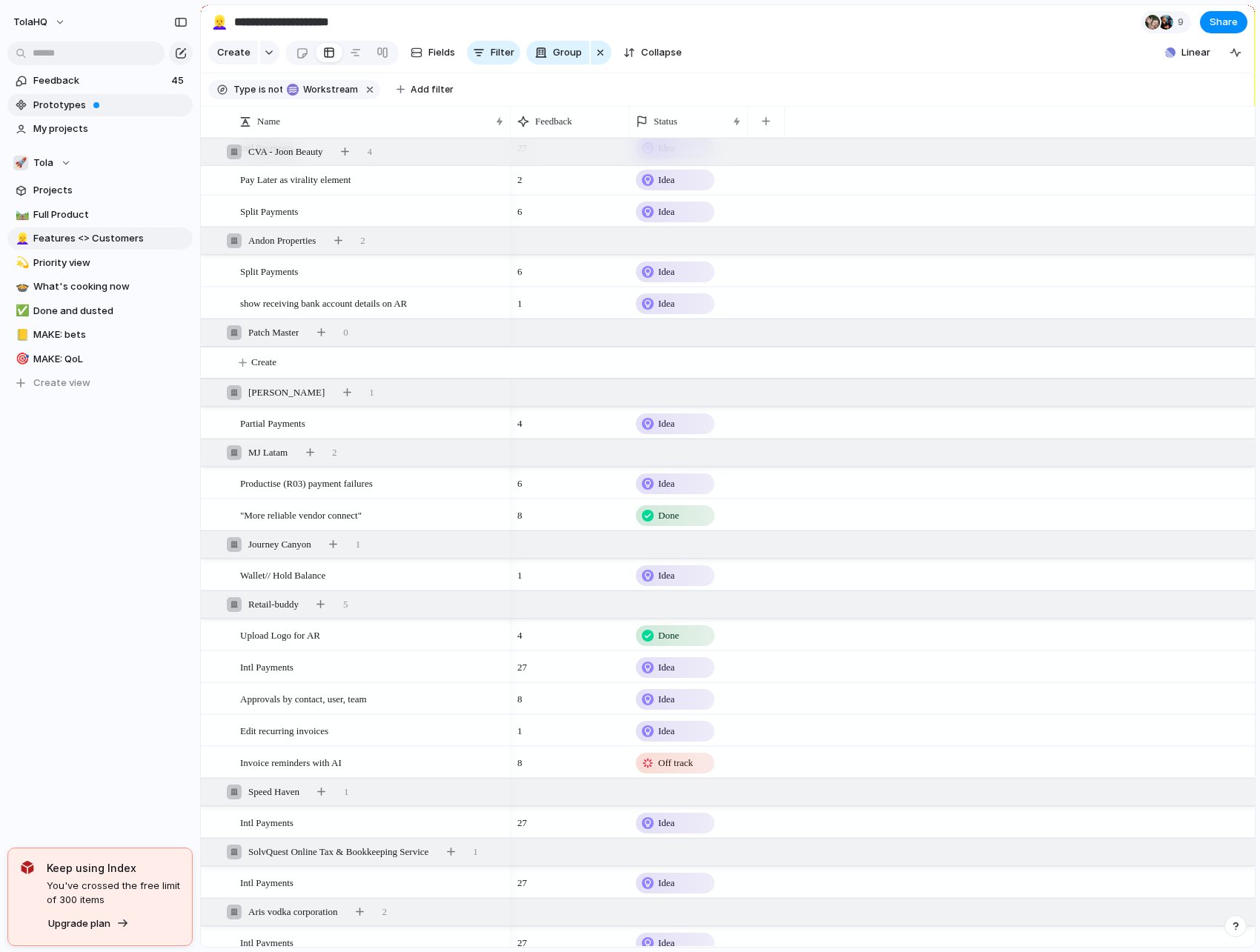
click at [56, 100] on span "Prototypes" at bounding box center [111, 105] width 154 height 15
click at [93, 76] on span "Feedback" at bounding box center [100, 80] width 133 height 15
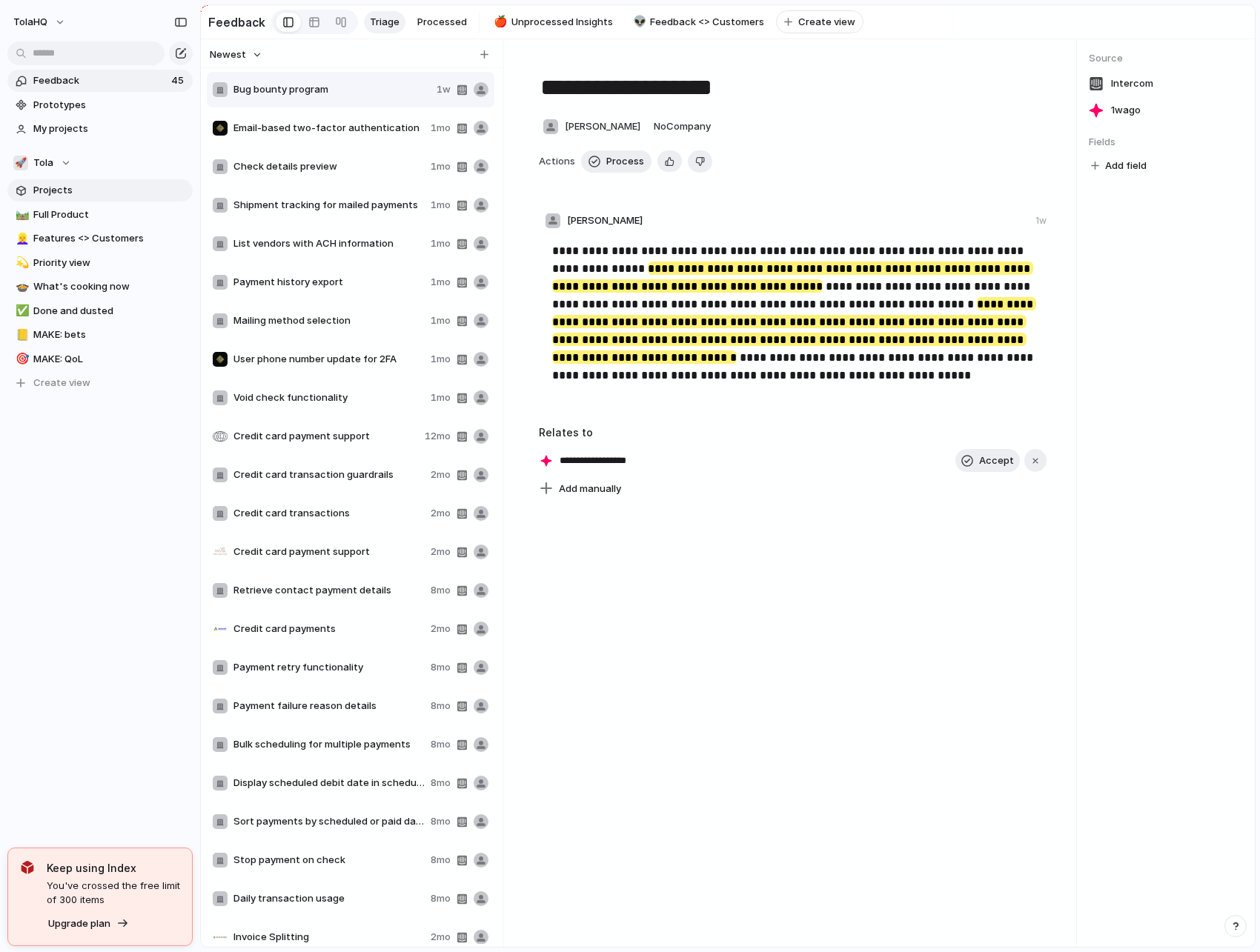
click at [83, 187] on span "Projects" at bounding box center [111, 190] width 154 height 15
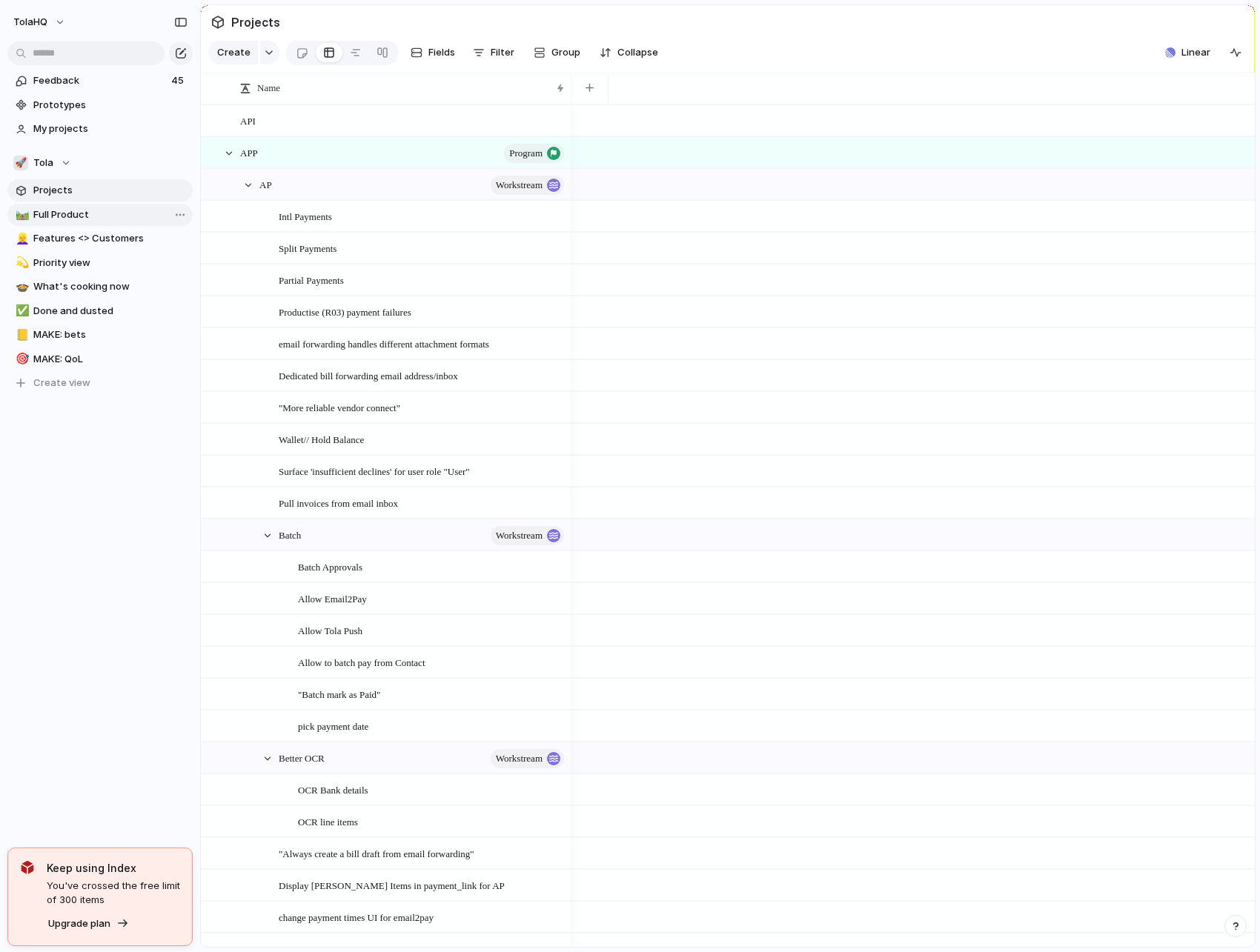
click at [92, 219] on span "Full Product" at bounding box center [111, 215] width 154 height 15
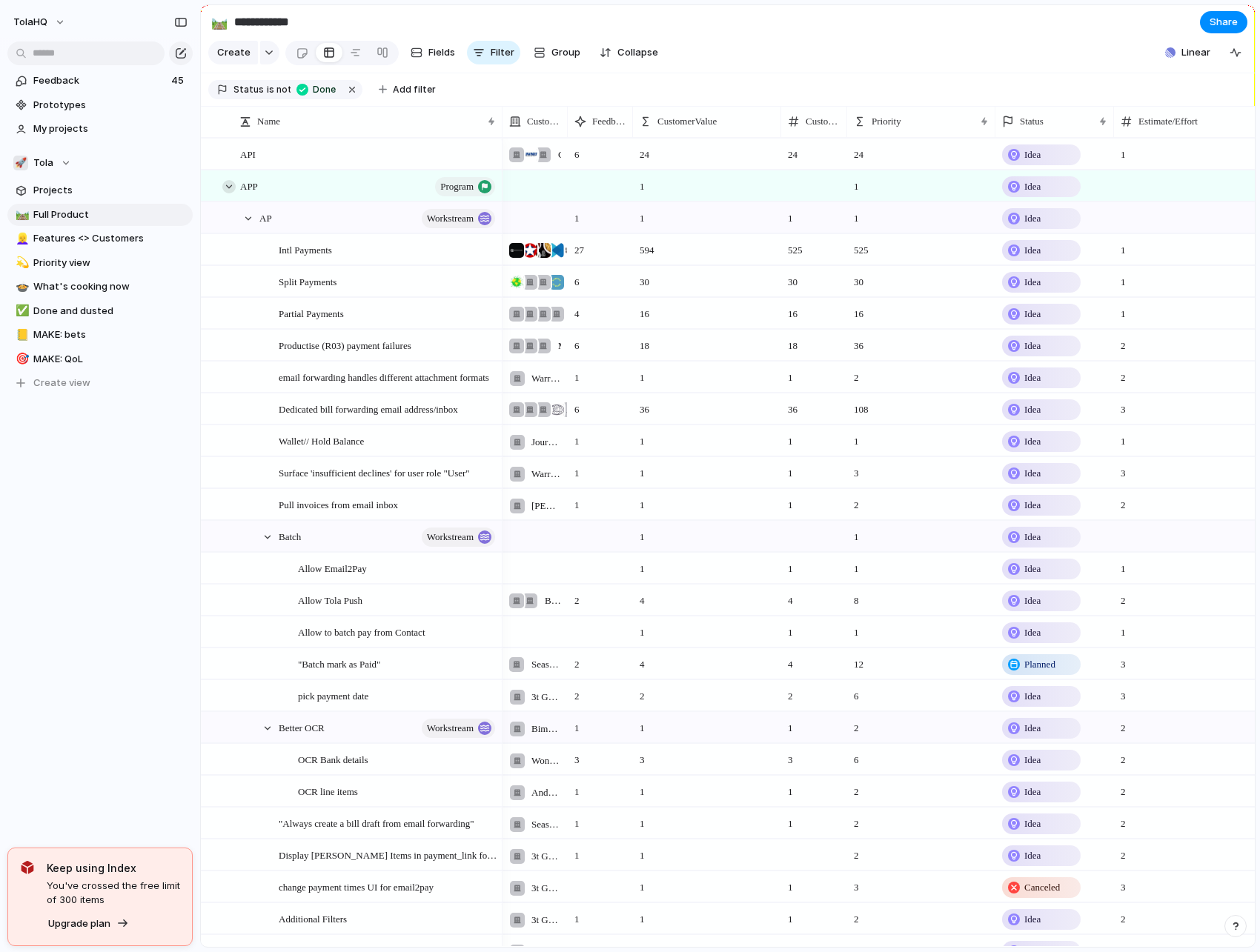
click at [231, 190] on div at bounding box center [229, 186] width 13 height 13
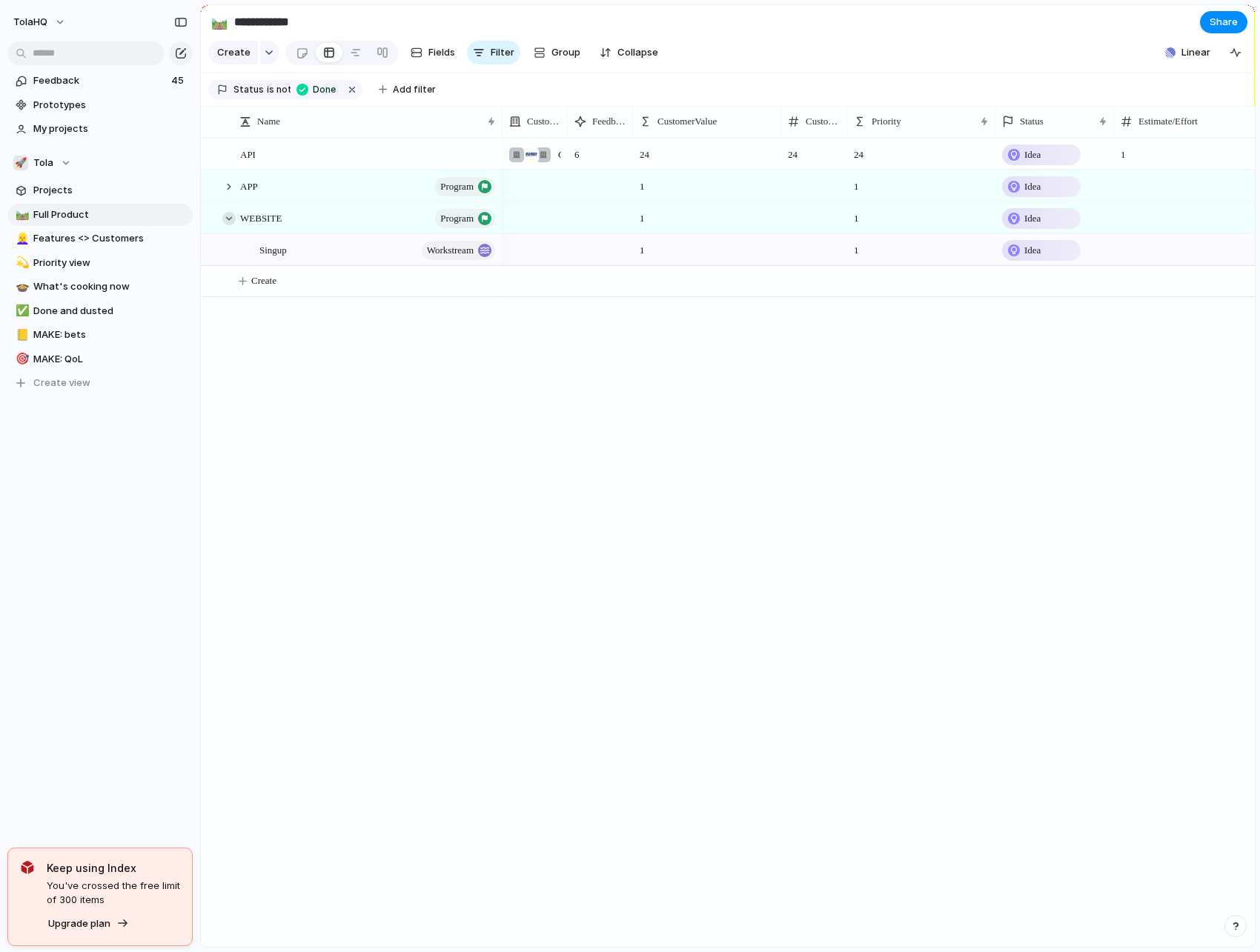
click at [230, 220] on div at bounding box center [229, 218] width 13 height 13
click at [426, 408] on div "API APP program WEBSITE program CVA - Joon Beauty , Party Studio , fabworks , C…" at bounding box center [728, 543] width 1054 height 810
